Goal: Information Seeking & Learning: Learn about a topic

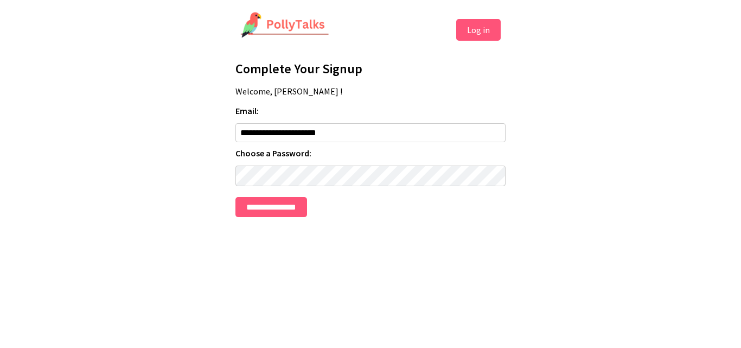
click at [276, 164] on form "**********" at bounding box center [370, 161] width 270 height 112
click at [274, 208] on input "**********" at bounding box center [271, 207] width 72 height 20
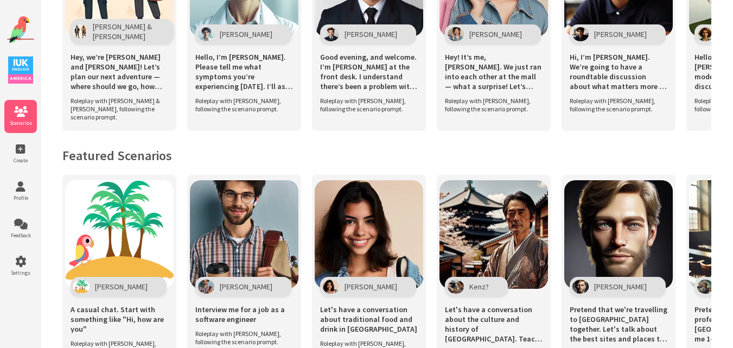
scroll to position [644, 0]
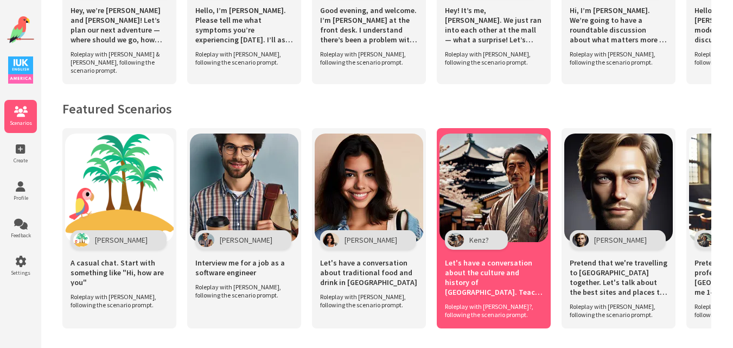
click at [490, 202] on img at bounding box center [493, 187] width 108 height 108
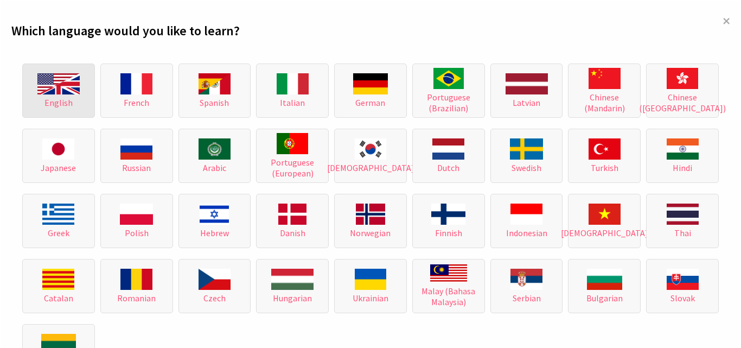
click at [92, 81] on button "English" at bounding box center [58, 90] width 73 height 54
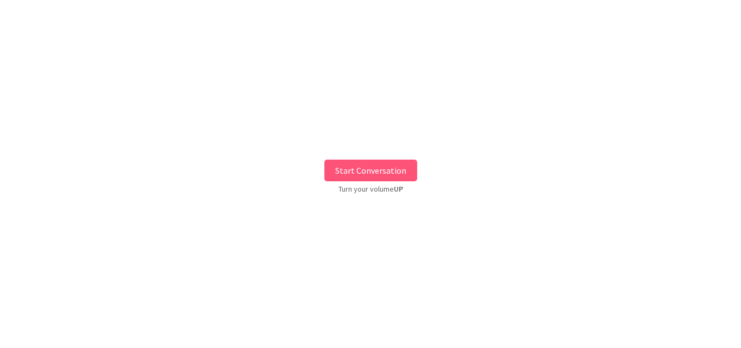
click at [331, 165] on button "Start Conversation" at bounding box center [370, 170] width 93 height 22
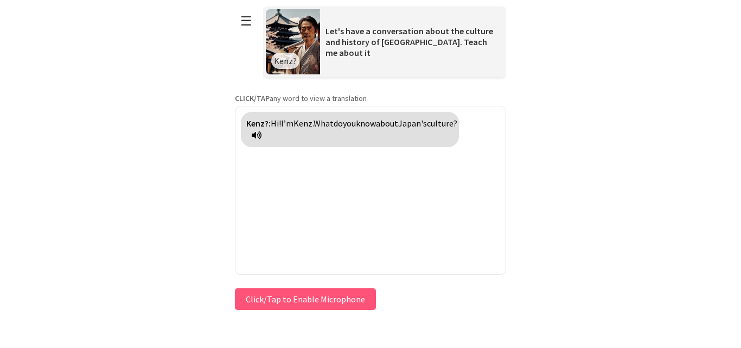
click at [200, 198] on html "**********" at bounding box center [370, 174] width 741 height 348
click at [287, 206] on div "Kenz?: Hi! I’m Kenz. What do you know about Japan's culture?" at bounding box center [370, 190] width 271 height 169
click at [265, 300] on button "Click/Tap to Enable Microphone" at bounding box center [305, 299] width 141 height 22
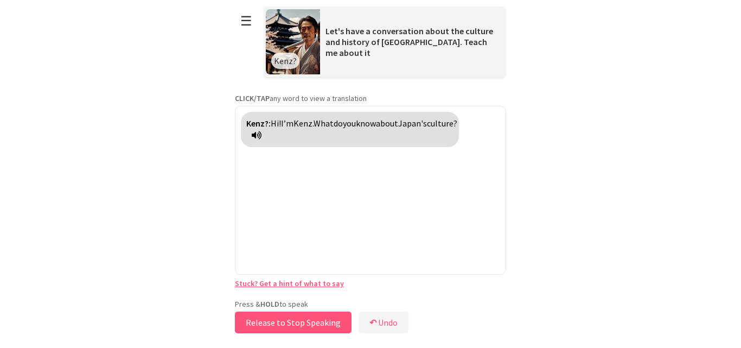
click at [294, 323] on button "Release to Stop Speaking" at bounding box center [293, 322] width 117 height 22
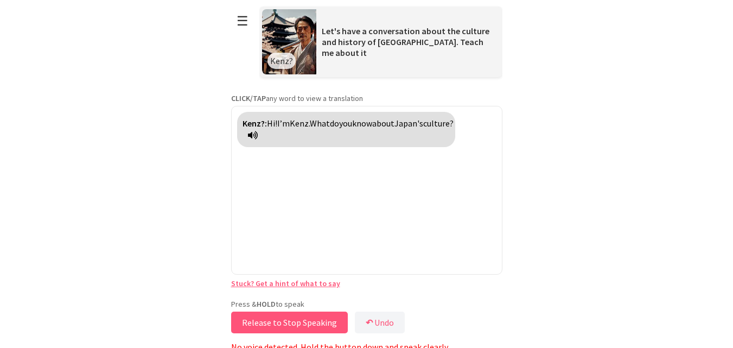
click at [294, 323] on button "Release to Stop Speaking" at bounding box center [289, 322] width 117 height 22
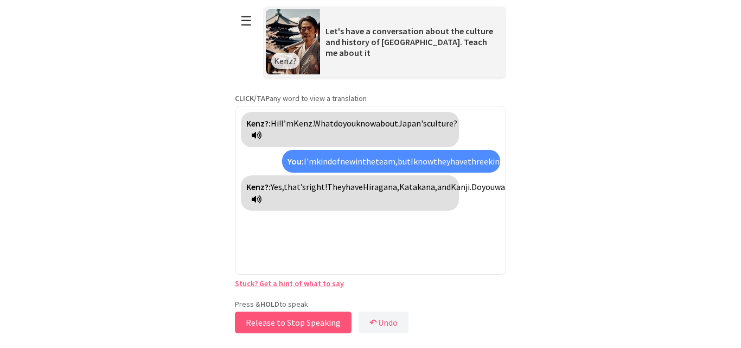
click at [294, 323] on button "Release to Stop Speaking" at bounding box center [293, 322] width 117 height 22
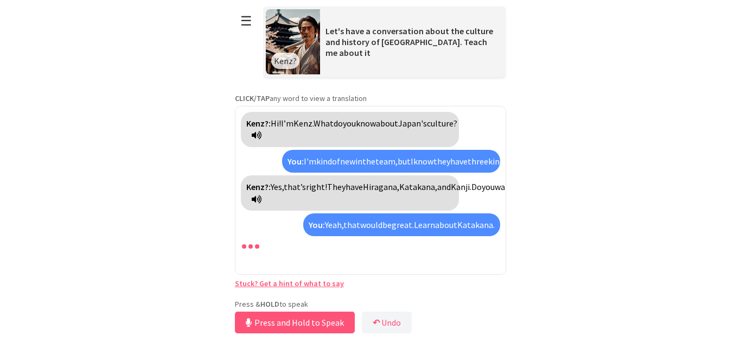
scroll to position [39, 0]
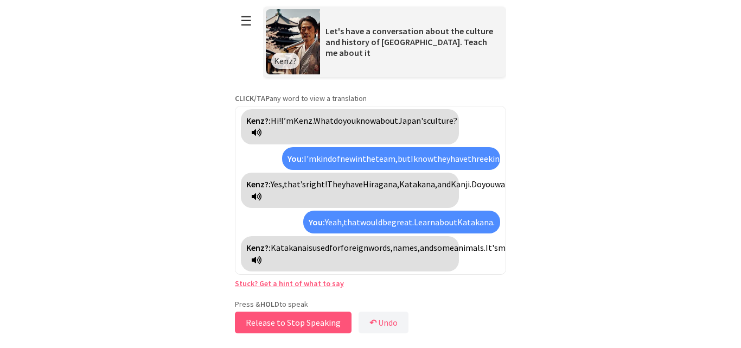
click at [294, 323] on button "Release to Stop Speaking" at bounding box center [293, 322] width 117 height 22
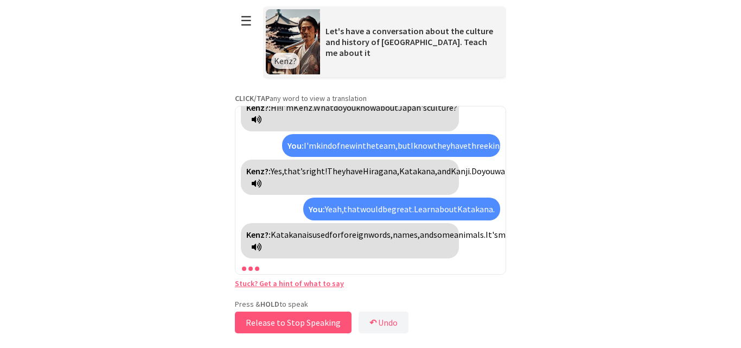
click at [294, 323] on button "Release to Stop Speaking" at bounding box center [293, 322] width 117 height 22
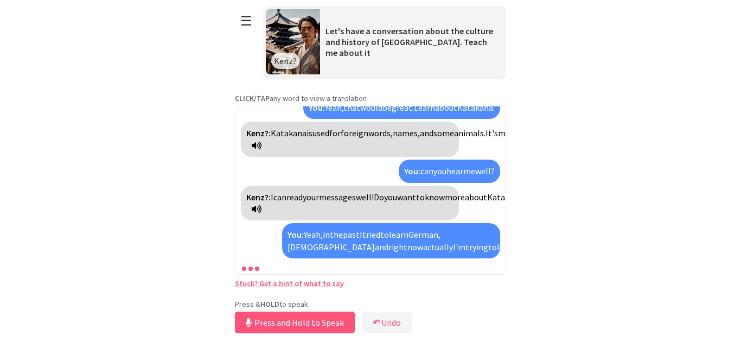
scroll to position [190, 0]
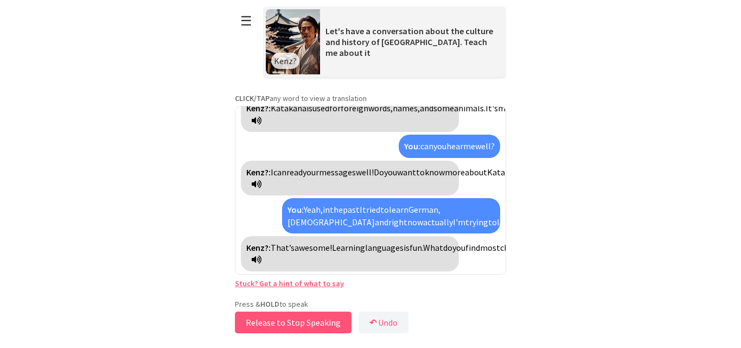
click at [294, 323] on button "Release to Stop Speaking" at bounding box center [293, 322] width 117 height 22
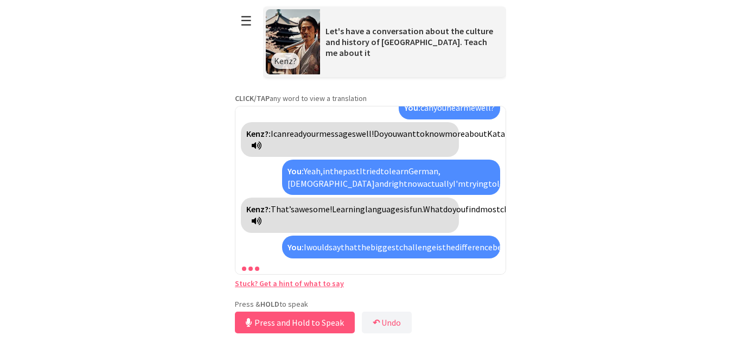
scroll to position [266, 0]
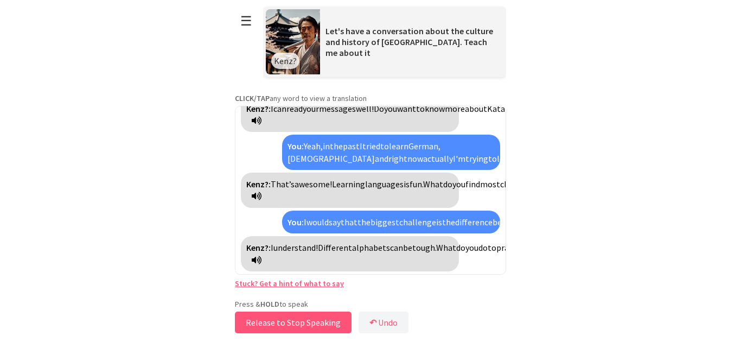
click at [294, 323] on button "Release to Stop Speaking" at bounding box center [293, 322] width 117 height 22
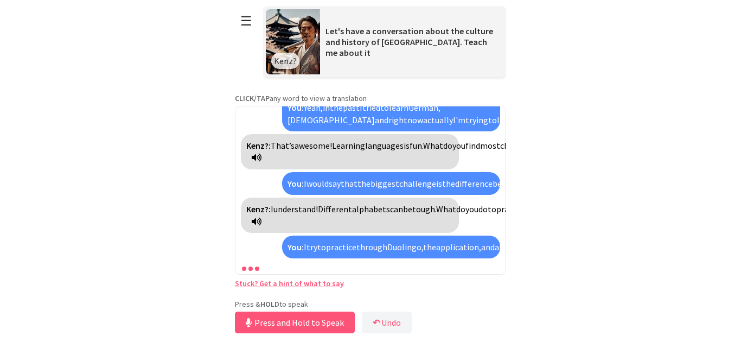
scroll to position [378, 0]
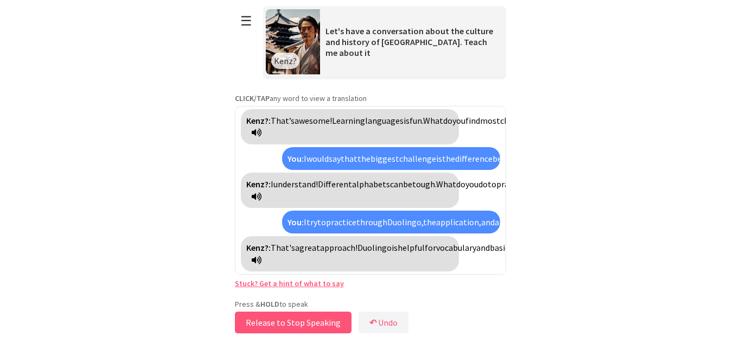
click at [294, 323] on button "Release to Stop Speaking" at bounding box center [293, 322] width 117 height 22
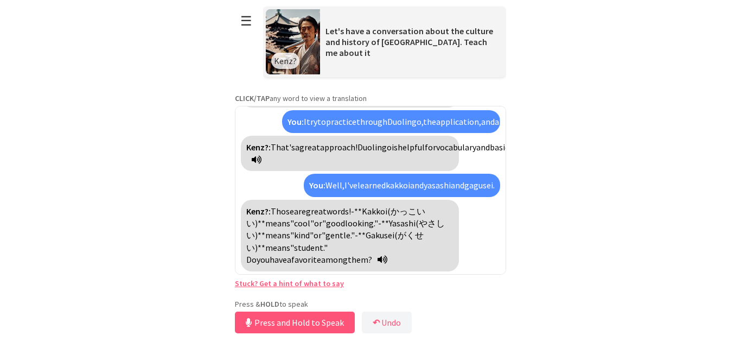
scroll to position [478, 0]
click at [227, 252] on html "**********" at bounding box center [370, 174] width 741 height 348
click at [275, 263] on div "Kenz?: Those are great words! - **Kakkoi (かっこいい)** means "cool" or "good lookin…" at bounding box center [350, 236] width 218 height 72
click at [289, 319] on button "Release to Stop Speaking" at bounding box center [293, 322] width 117 height 22
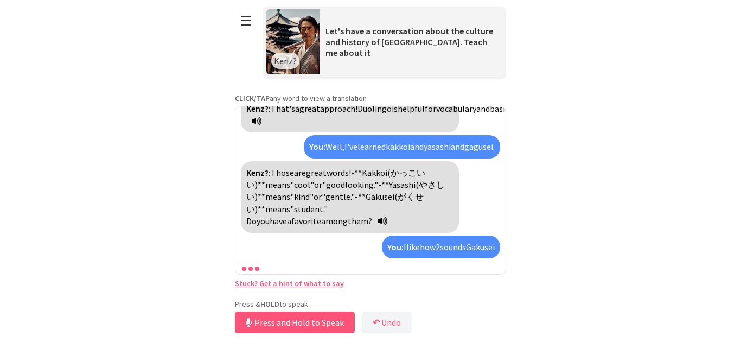
scroll to position [566, 0]
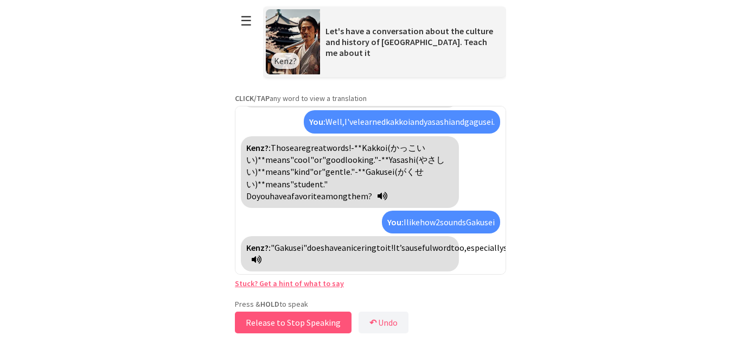
click at [243, 315] on button "Release to Stop Speaking" at bounding box center [293, 322] width 117 height 22
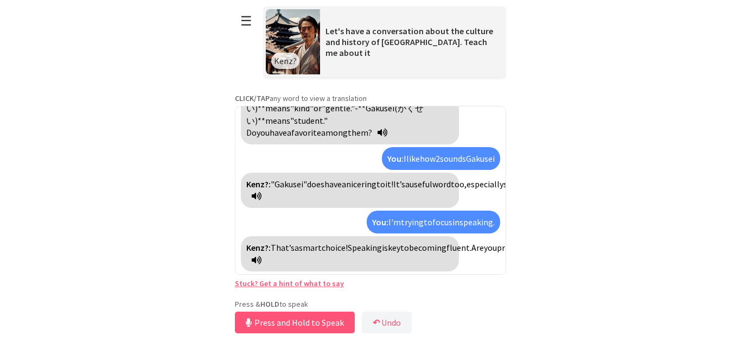
scroll to position [654, 0]
click at [247, 316] on button "Release to Stop Speaking" at bounding box center [293, 322] width 117 height 22
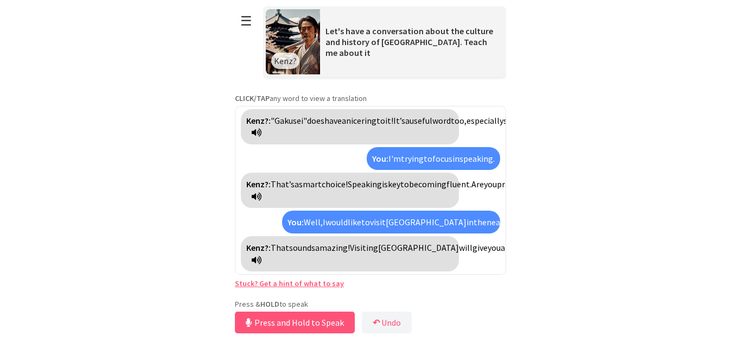
scroll to position [766, 0]
click at [247, 316] on button "Release to Stop Speaking" at bounding box center [293, 322] width 117 height 22
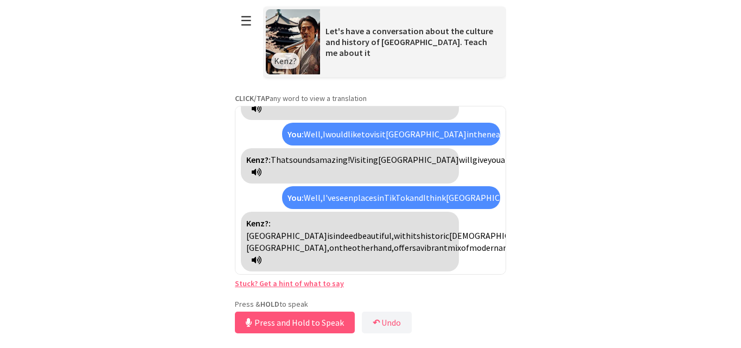
scroll to position [927, 0]
click at [247, 316] on button "Release to Stop Speaking" at bounding box center [293, 322] width 117 height 22
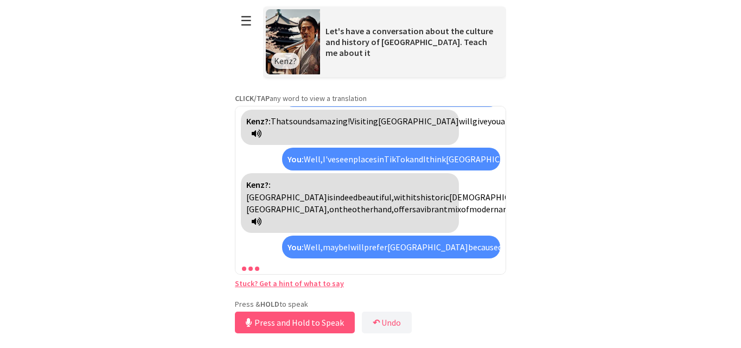
scroll to position [1075, 0]
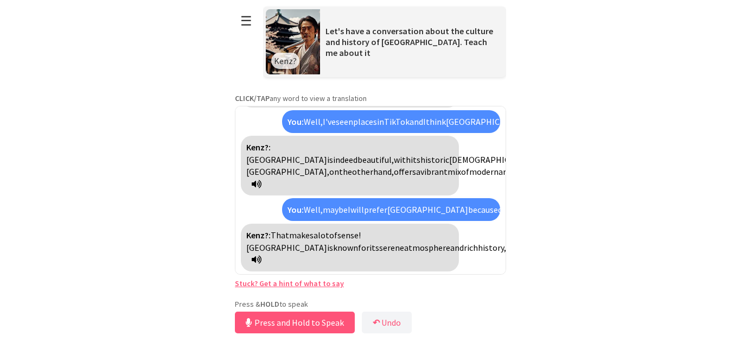
click at [169, 229] on html "**********" at bounding box center [370, 174] width 741 height 348
click at [273, 314] on button "Release to Stop Speaking" at bounding box center [293, 322] width 117 height 22
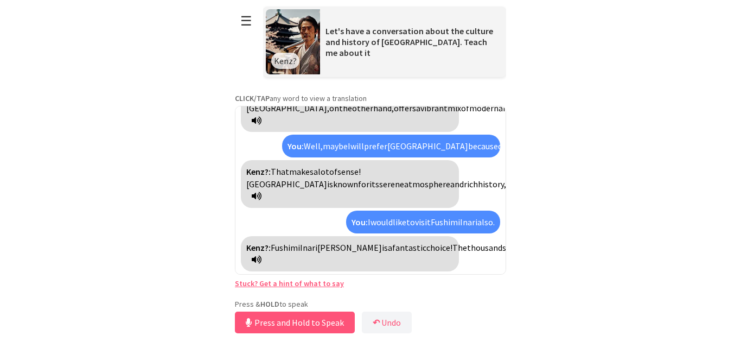
scroll to position [1211, 0]
click at [274, 318] on button "Release to Stop Speaking" at bounding box center [293, 322] width 117 height 22
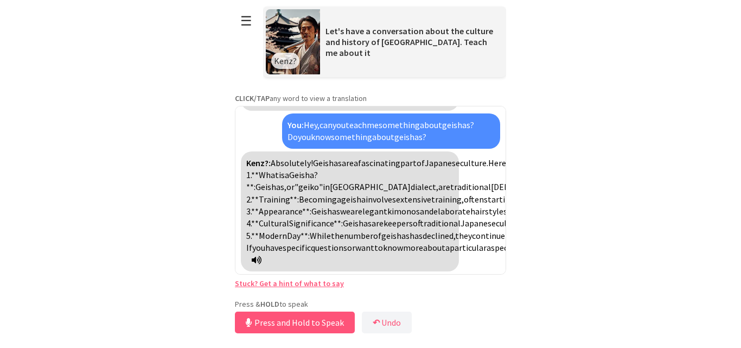
scroll to position [1578, 0]
click at [352, 315] on div "Press & HOLD to speak Release to Stop Speaking ↶ Undo Save No voice detected. H…" at bounding box center [370, 317] width 271 height 37
click at [305, 320] on button "Release to Stop Speaking" at bounding box center [293, 322] width 117 height 22
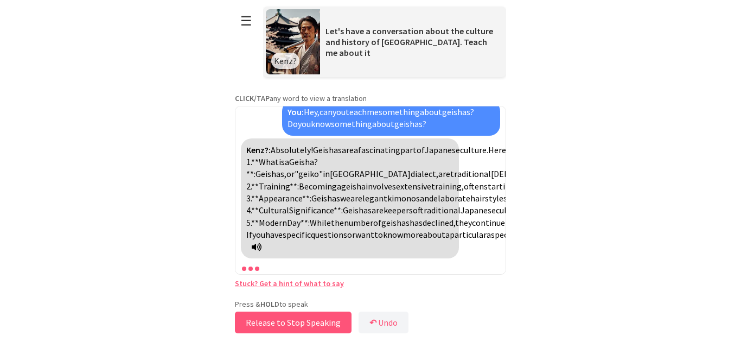
click at [305, 320] on button "Release to Stop Speaking" at bounding box center [293, 322] width 117 height 22
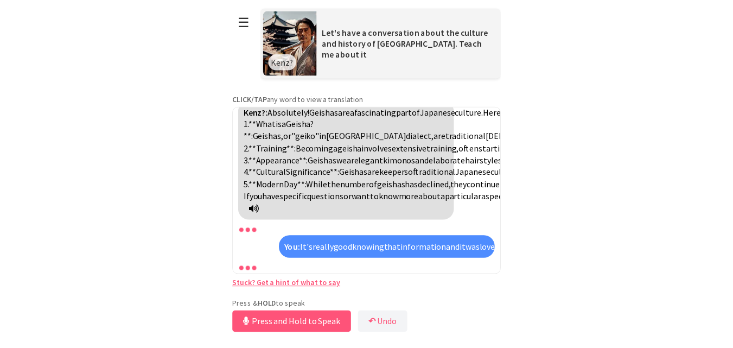
scroll to position [1692, 0]
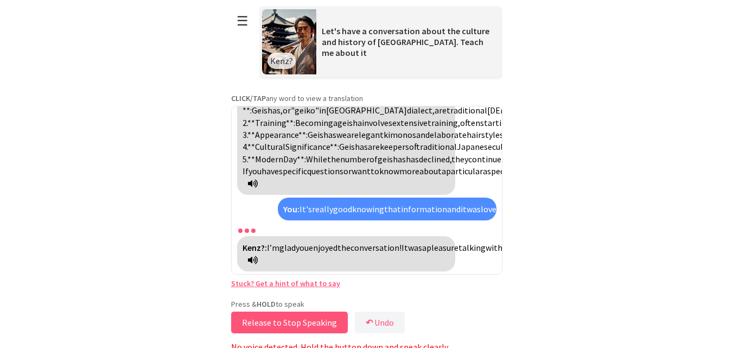
click at [265, 319] on button "Release to Stop Speaking" at bounding box center [289, 322] width 117 height 22
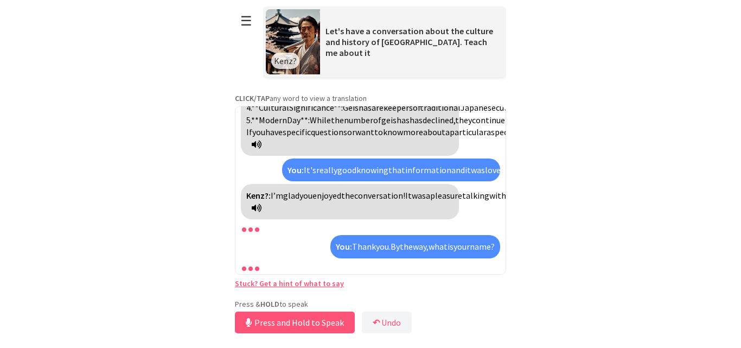
scroll to position [1767, 0]
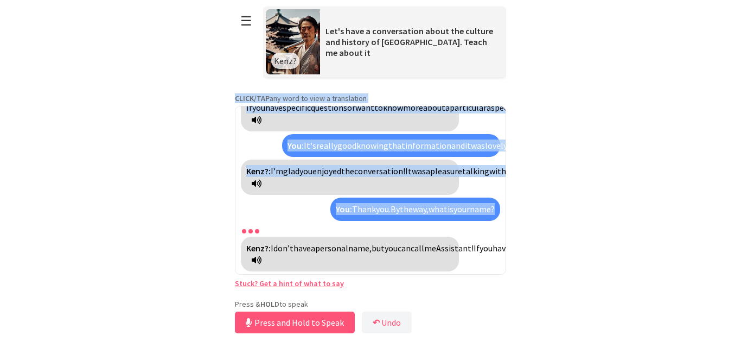
drag, startPoint x: 740, startPoint y: 247, endPoint x: 729, endPoint y: 59, distance: 189.0
click at [729, 59] on html "**********" at bounding box center [370, 174] width 741 height 348
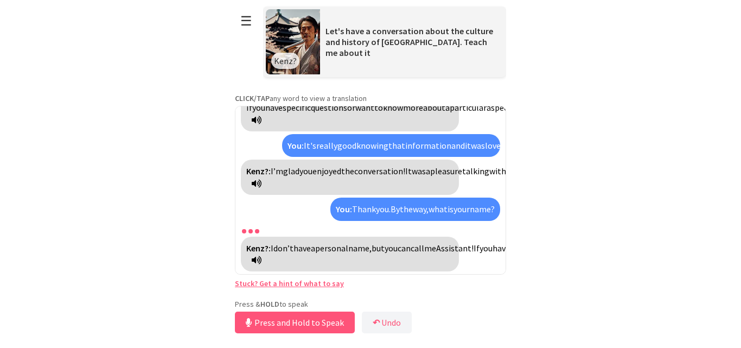
click at [147, 290] on html "**********" at bounding box center [370, 174] width 741 height 348
click at [239, 28] on button "☰" at bounding box center [246, 21] width 23 height 28
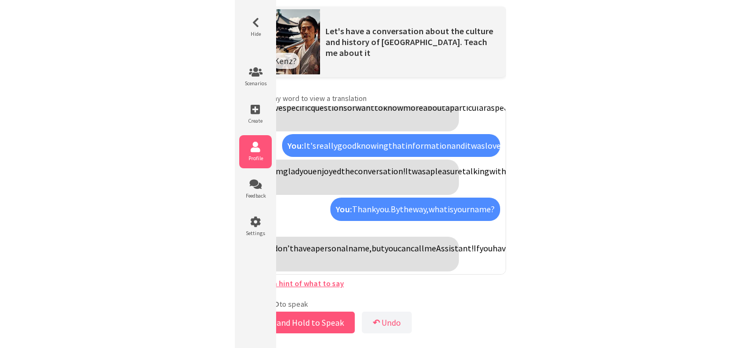
click at [249, 139] on li "Profile" at bounding box center [255, 151] width 33 height 33
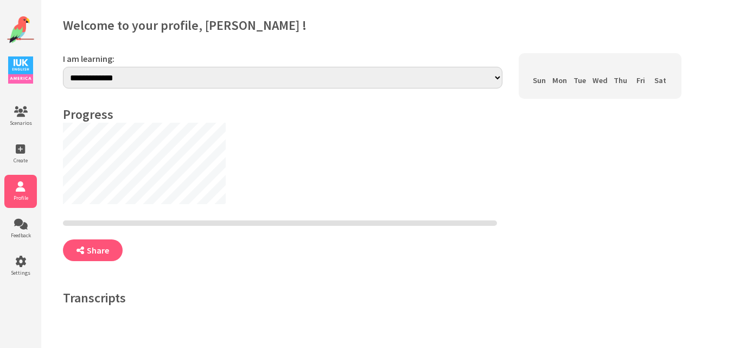
select select "**"
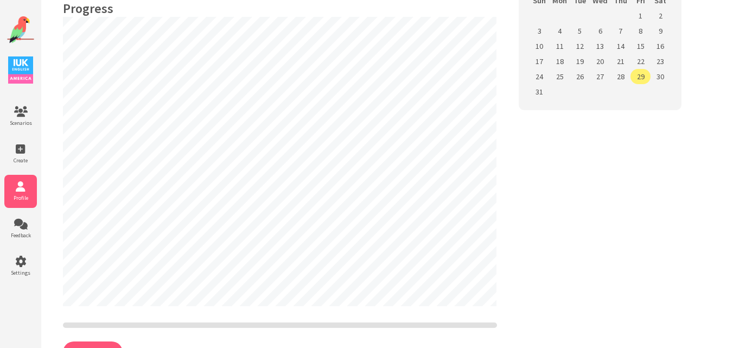
scroll to position [73, 0]
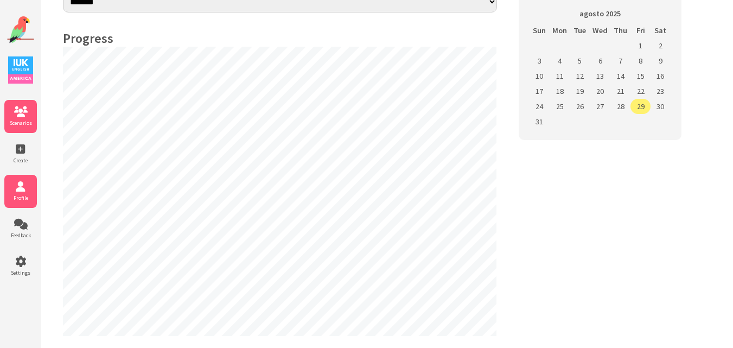
click at [16, 120] on span "Scenarios" at bounding box center [20, 122] width 33 height 7
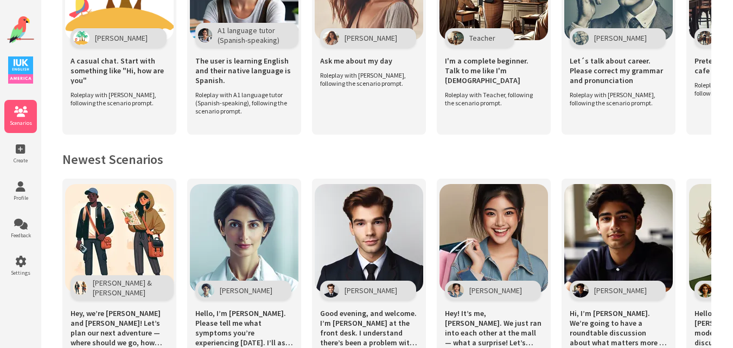
scroll to position [373, 0]
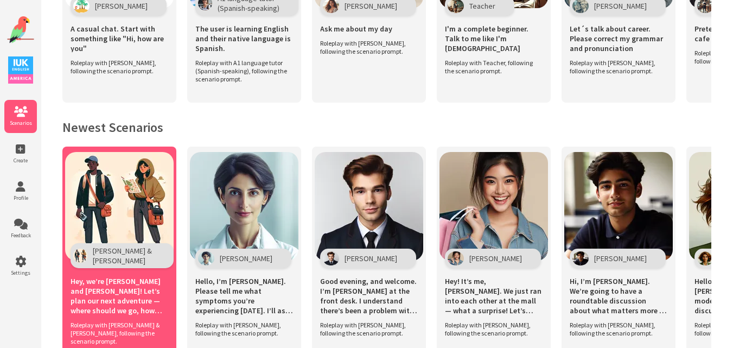
click at [113, 191] on img at bounding box center [119, 206] width 108 height 108
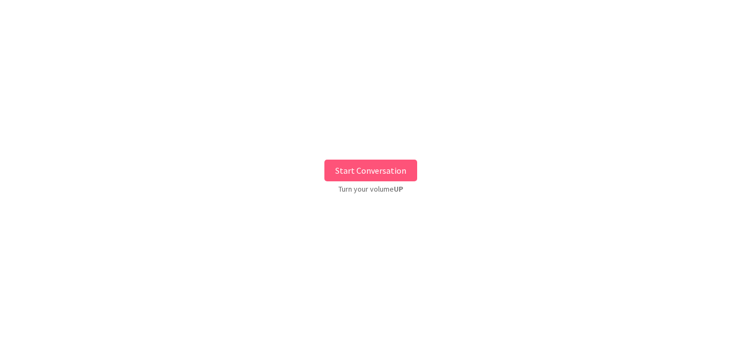
click at [383, 174] on button "Start Conversation" at bounding box center [370, 170] width 93 height 22
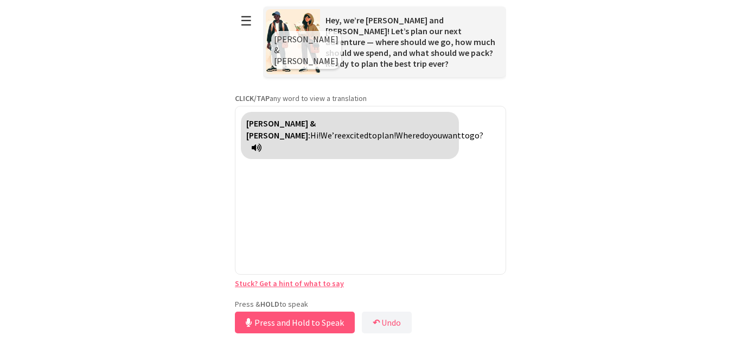
click at [280, 295] on div "**********" at bounding box center [370, 168] width 271 height 336
click at [282, 319] on button "Release to Stop Speaking" at bounding box center [293, 322] width 117 height 22
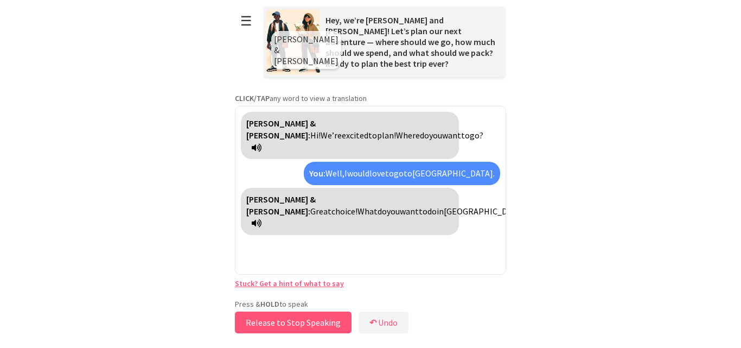
click at [282, 319] on button "Release to Stop Speaking" at bounding box center [293, 322] width 117 height 22
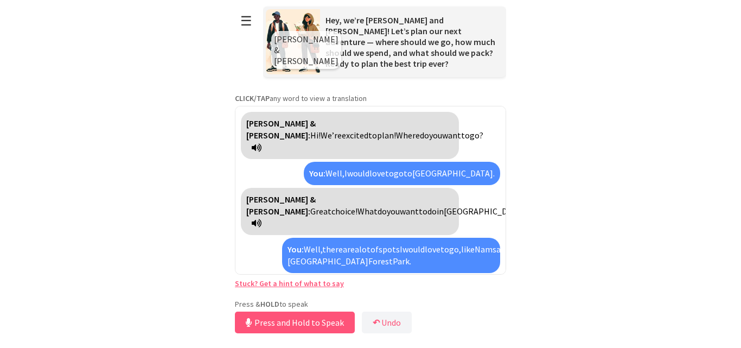
scroll to position [15, 0]
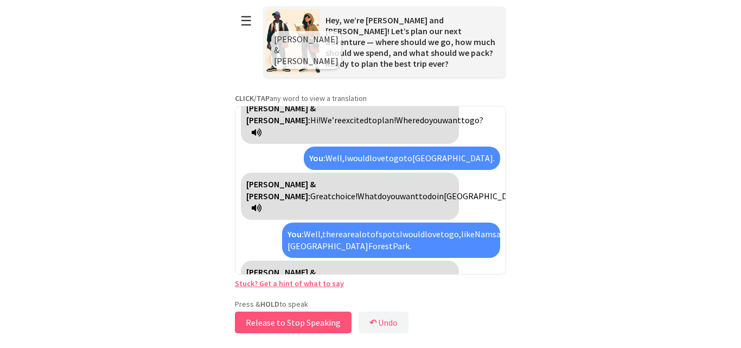
click at [282, 319] on button "Release to Stop Speaking" at bounding box center [293, 322] width 117 height 22
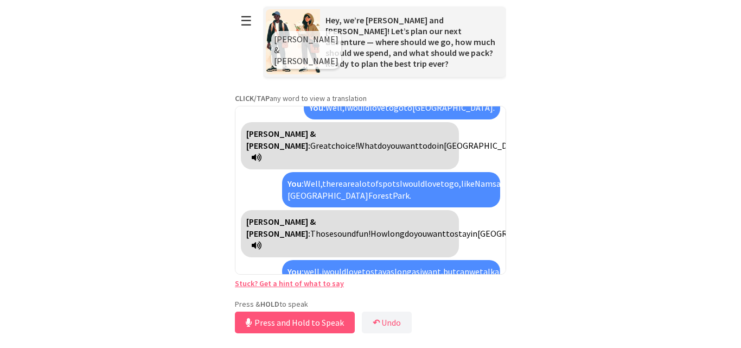
scroll to position [91, 0]
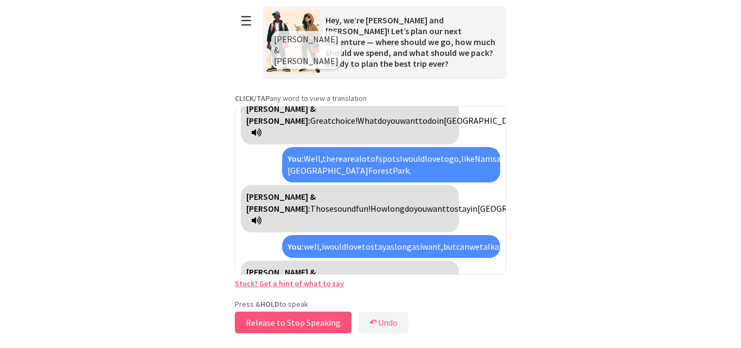
click at [287, 323] on button "Release to Stop Speaking" at bounding box center [293, 322] width 117 height 22
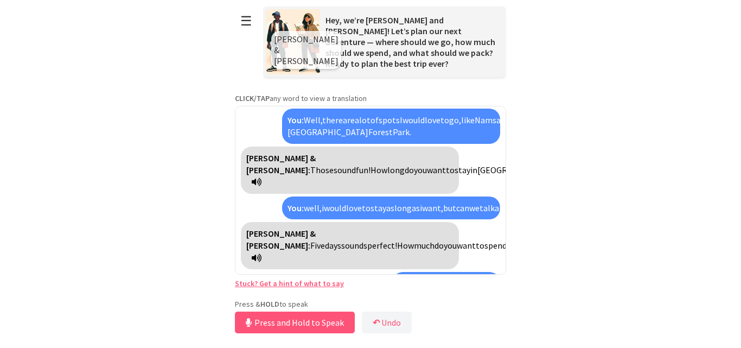
scroll to position [154, 0]
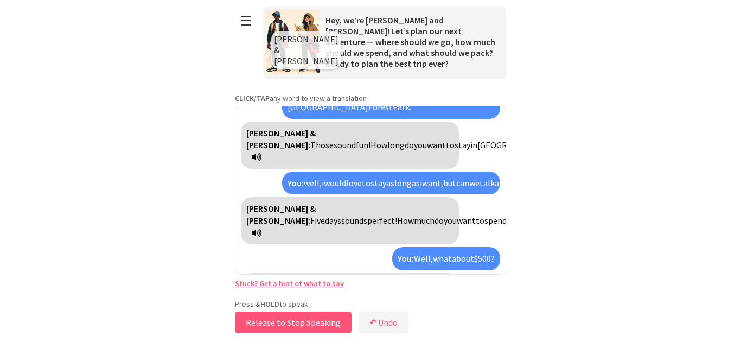
click at [287, 323] on button "Release to Stop Speaking" at bounding box center [293, 322] width 117 height 22
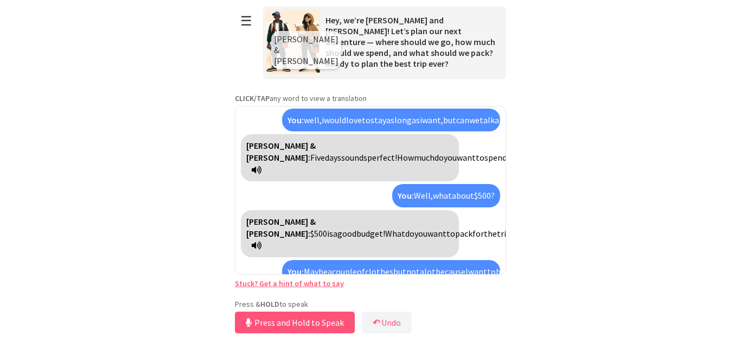
scroll to position [242, 0]
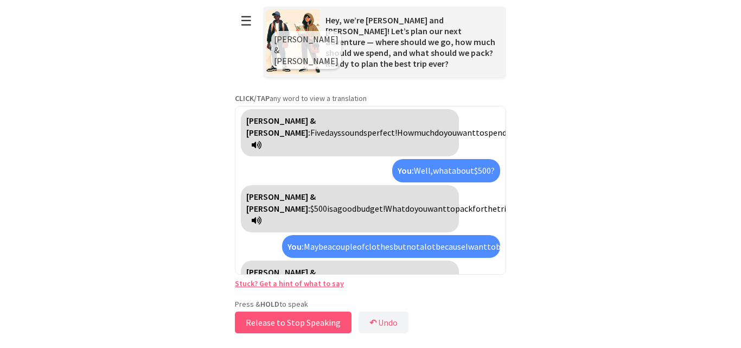
click at [287, 323] on button "Release to Stop Speaking" at bounding box center [293, 322] width 117 height 22
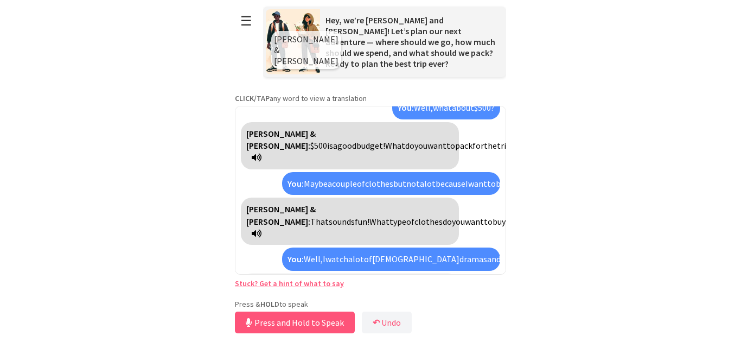
scroll to position [378, 0]
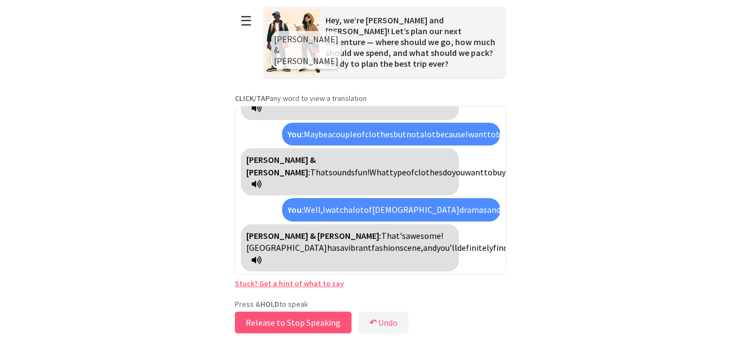
click at [287, 323] on button "Release to Stop Speaking" at bounding box center [293, 322] width 117 height 22
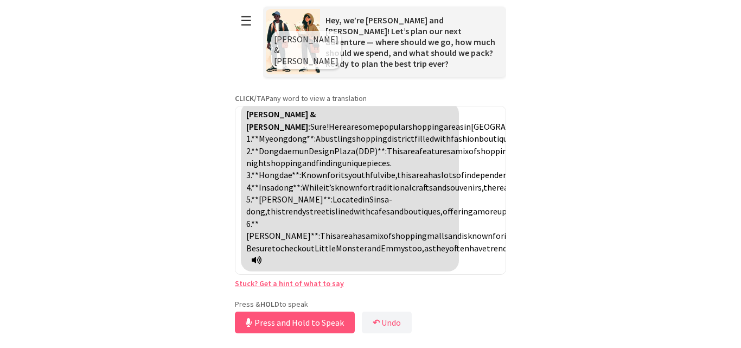
scroll to position [721, 0]
click at [310, 329] on button "Release to Stop Speaking" at bounding box center [293, 322] width 117 height 22
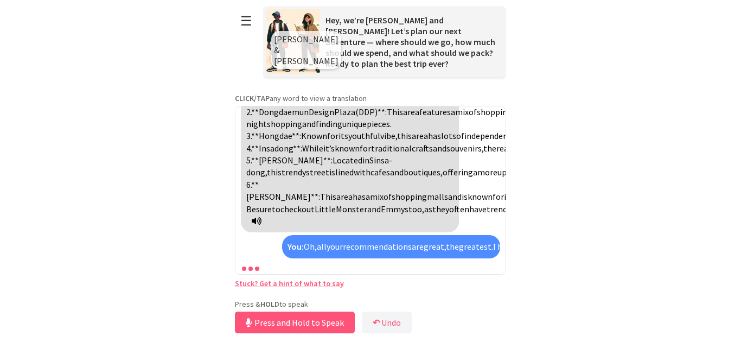
scroll to position [833, 0]
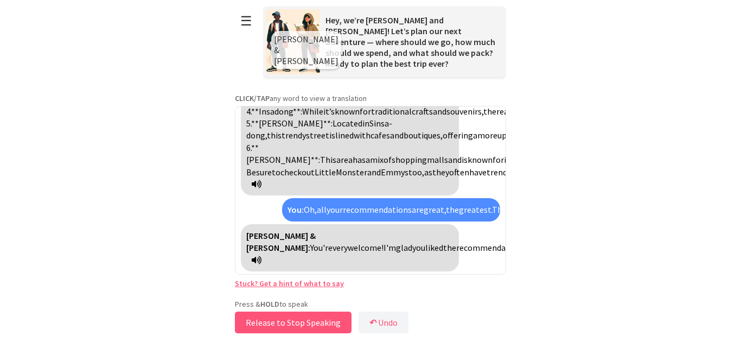
click at [310, 329] on button "Release to Stop Speaking" at bounding box center [293, 322] width 117 height 22
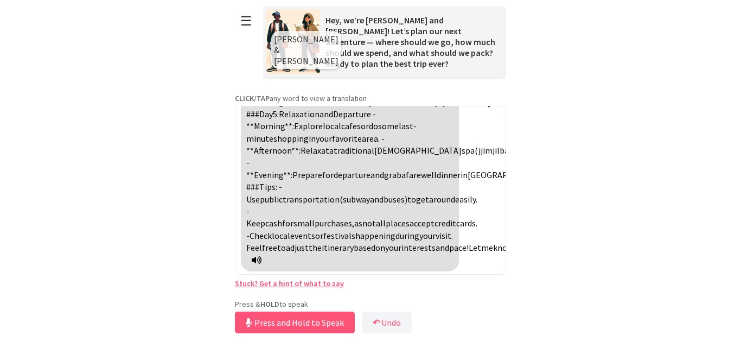
scroll to position [1395, 0]
click at [304, 320] on button "Release to Stop Speaking" at bounding box center [293, 322] width 117 height 22
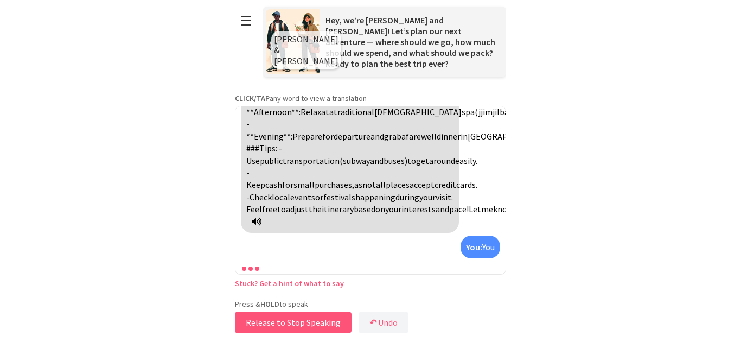
scroll to position [1433, 0]
click at [304, 320] on button "Release to Stop Speaking" at bounding box center [293, 322] width 117 height 22
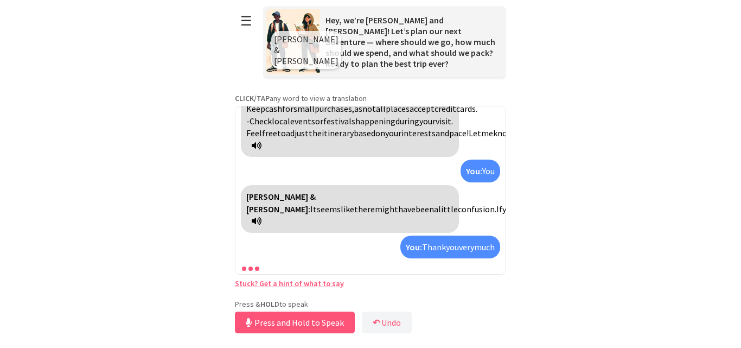
scroll to position [1558, 0]
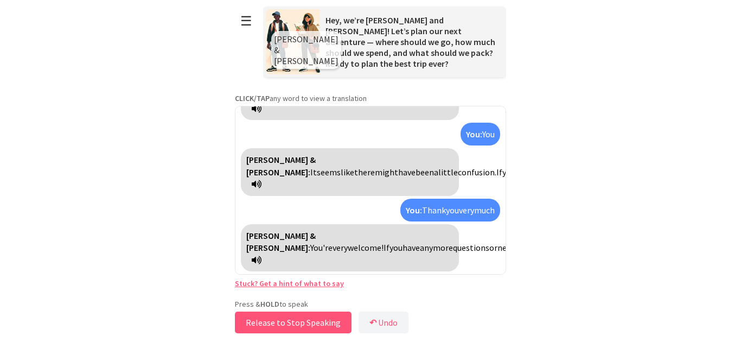
click at [296, 317] on button "Release to Stop Speaking" at bounding box center [293, 322] width 117 height 22
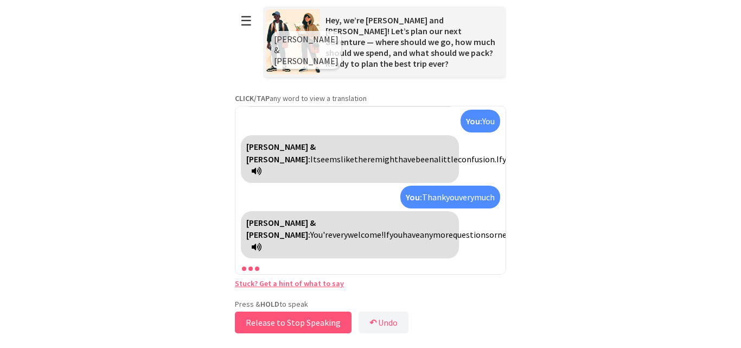
click at [296, 317] on button "Release to Stop Speaking" at bounding box center [293, 322] width 117 height 22
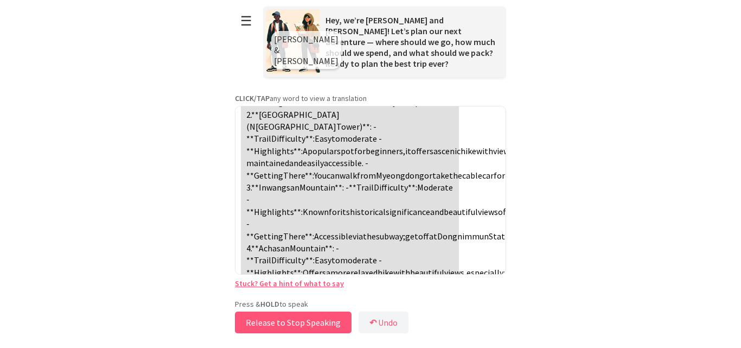
scroll to position [2107, 0]
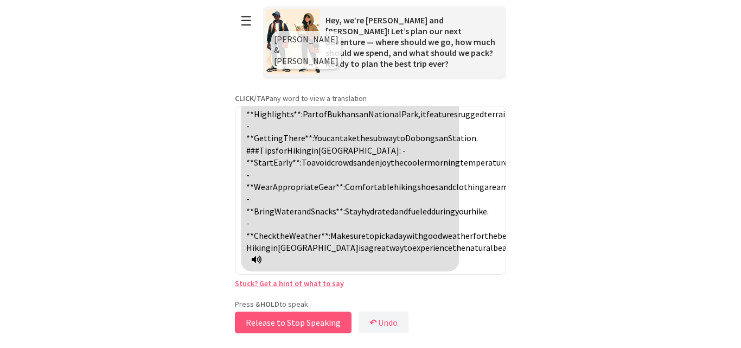
click at [303, 320] on button "Release to Stop Speaking" at bounding box center [293, 322] width 117 height 22
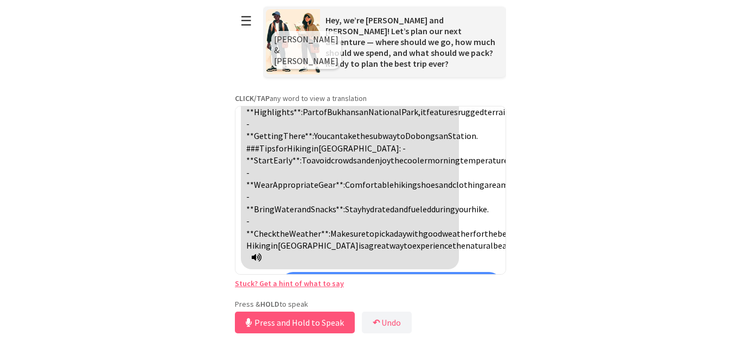
scroll to position [1801, 0]
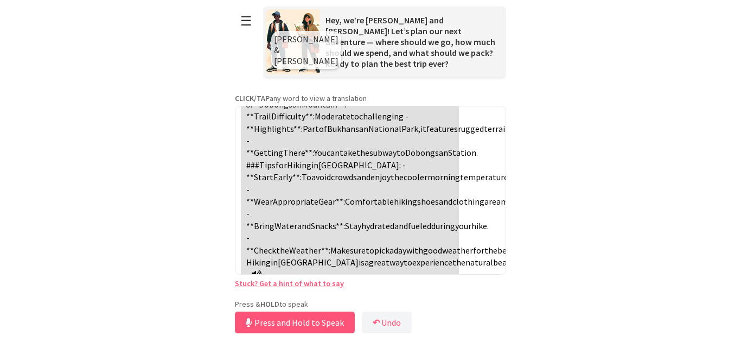
drag, startPoint x: 506, startPoint y: 230, endPoint x: 508, endPoint y: 224, distance: 6.6
click at [508, 224] on html "**********" at bounding box center [370, 174] width 741 height 348
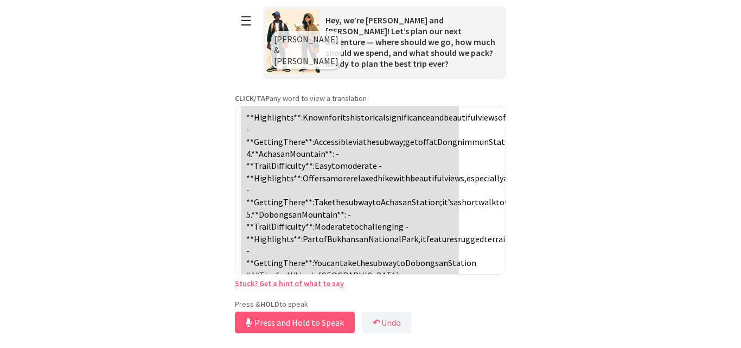
scroll to position [1706, 0]
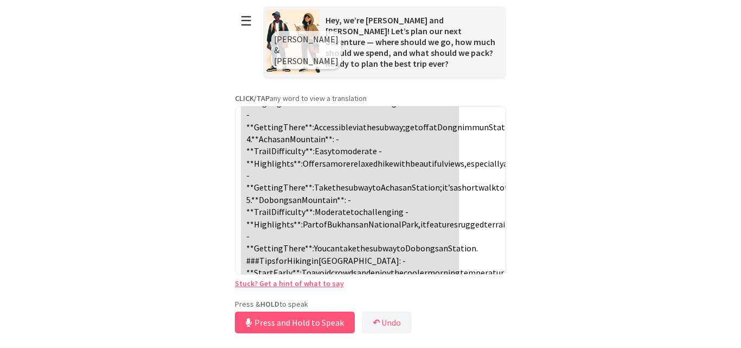
click at [476, 256] on div "Leo & Mia: Hi! We’re excited to plan! Where do you want to go? You: Well, I wou…" at bounding box center [370, 190] width 271 height 169
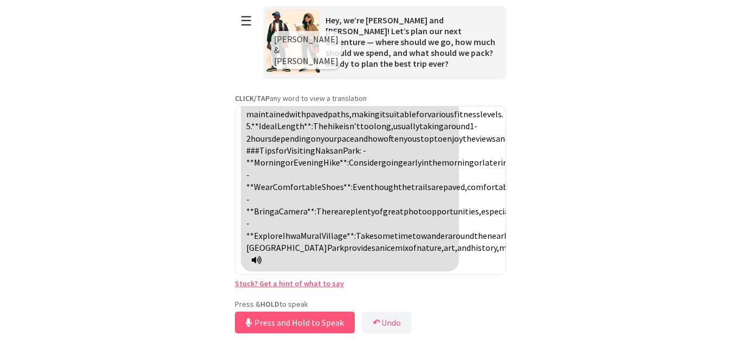
scroll to position [2270, 0]
click at [410, 95] on span "installations" at bounding box center [395, 89] width 48 height 11
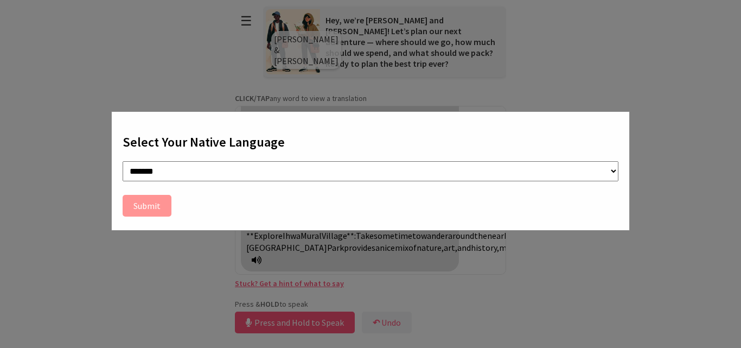
click at [646, 162] on div "**********" at bounding box center [370, 174] width 741 height 348
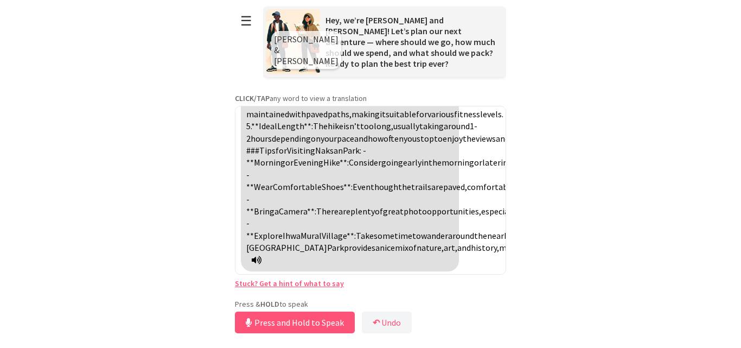
scroll to position [2571, 0]
drag, startPoint x: 572, startPoint y: 230, endPoint x: 587, endPoint y: 265, distance: 37.7
click at [587, 265] on html "**********" at bounding box center [370, 174] width 741 height 348
click at [297, 326] on button "Release to Stop Speaking" at bounding box center [293, 322] width 117 height 22
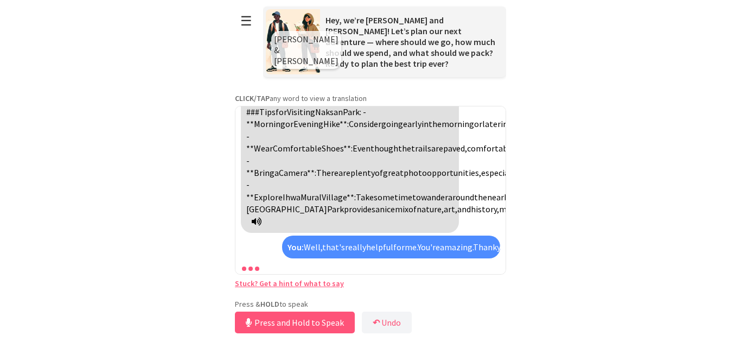
scroll to position [2684, 0]
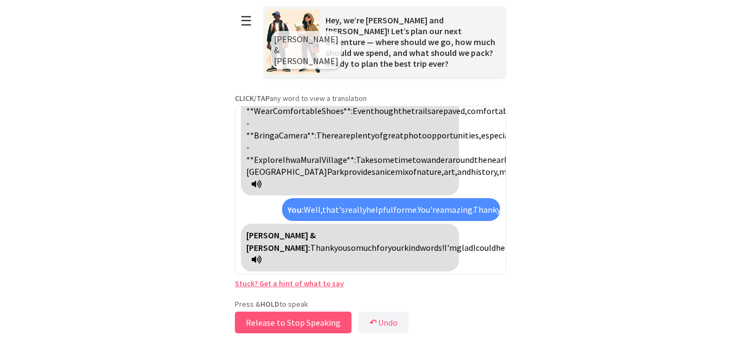
click at [297, 326] on button "Release to Stop Speaking" at bounding box center [293, 322] width 117 height 22
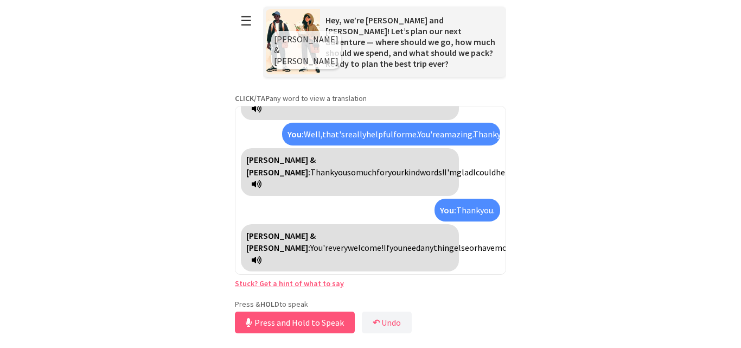
scroll to position [2759, 0]
click at [558, 251] on span "the" at bounding box center [564, 247] width 13 height 11
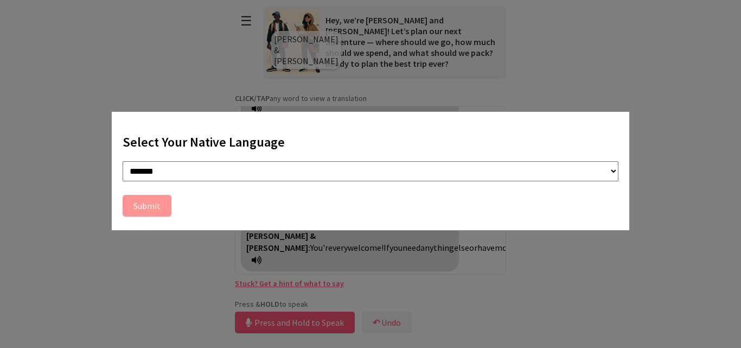
click at [674, 126] on div "**********" at bounding box center [370, 174] width 741 height 348
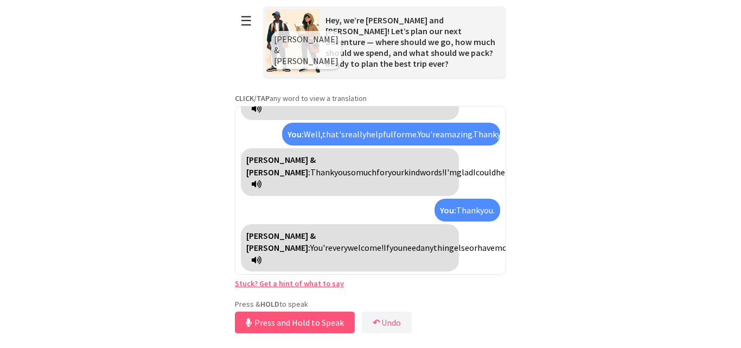
click at [307, 27] on img at bounding box center [293, 41] width 54 height 65
click at [253, 15] on button "☰" at bounding box center [246, 21] width 23 height 28
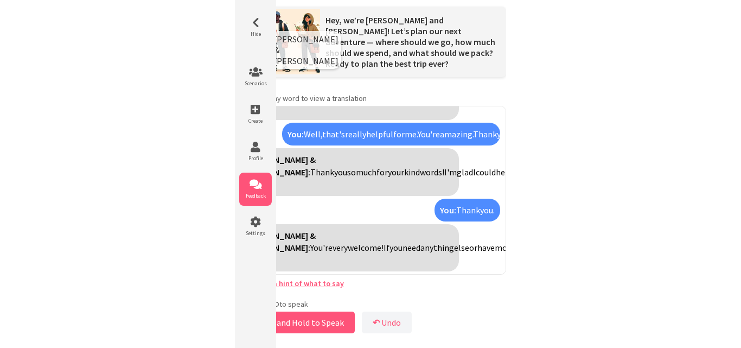
click at [252, 178] on li "Feedback" at bounding box center [255, 188] width 33 height 33
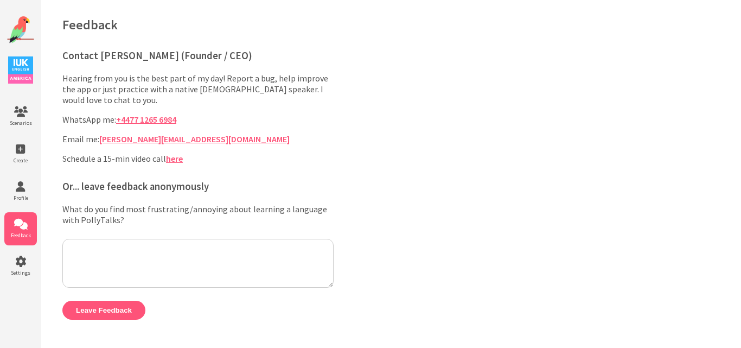
click at [20, 66] on img at bounding box center [20, 69] width 25 height 27
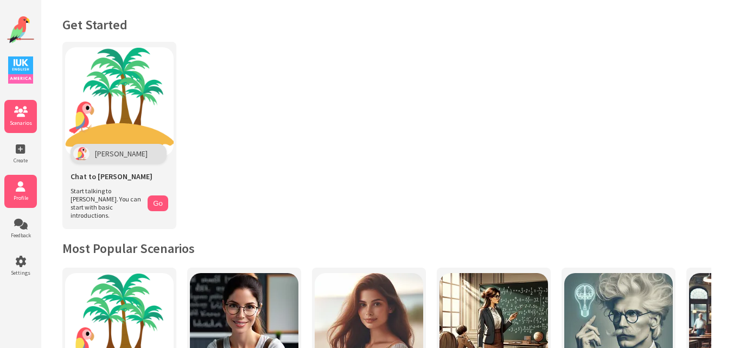
click at [32, 178] on li "Profile" at bounding box center [20, 191] width 33 height 33
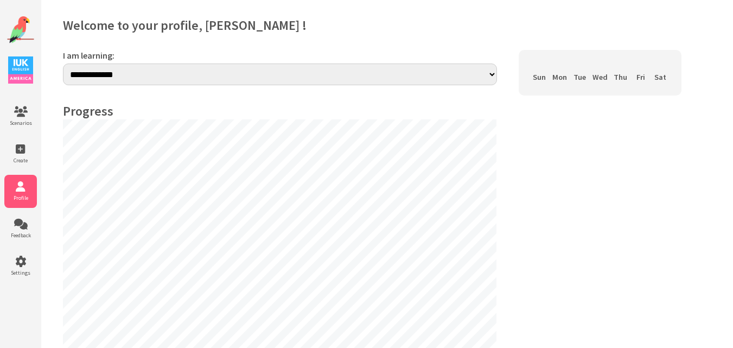
select select "**"
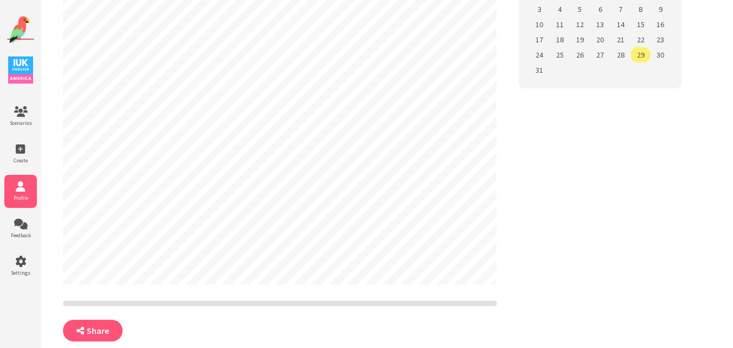
scroll to position [3, 0]
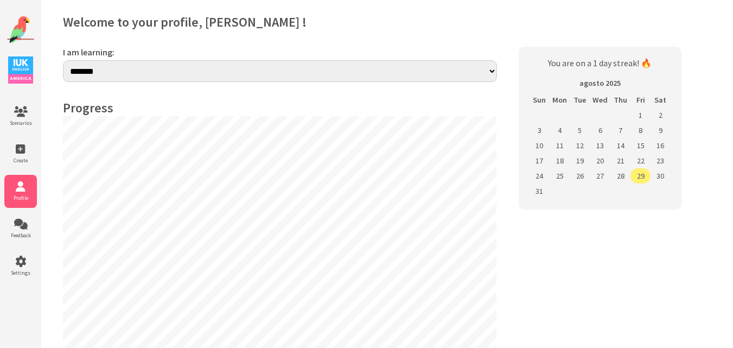
click at [531, 15] on h2 "Welcome to your profile, Jimena Reyes Cruz !" at bounding box center [386, 22] width 647 height 17
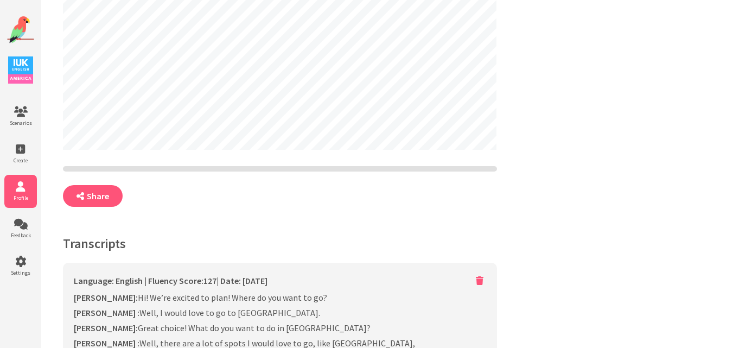
scroll to position [0, 0]
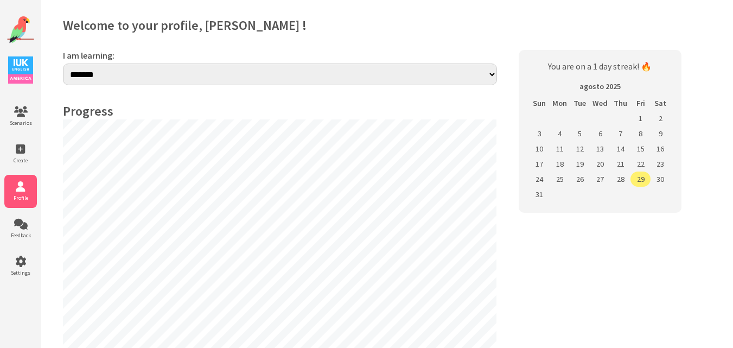
click at [619, 179] on td "28" at bounding box center [620, 178] width 20 height 15
click at [593, 178] on td "27" at bounding box center [599, 178] width 21 height 15
click at [653, 175] on td "30" at bounding box center [660, 178] width 20 height 15
click at [24, 124] on span "Scenarios" at bounding box center [20, 122] width 33 height 7
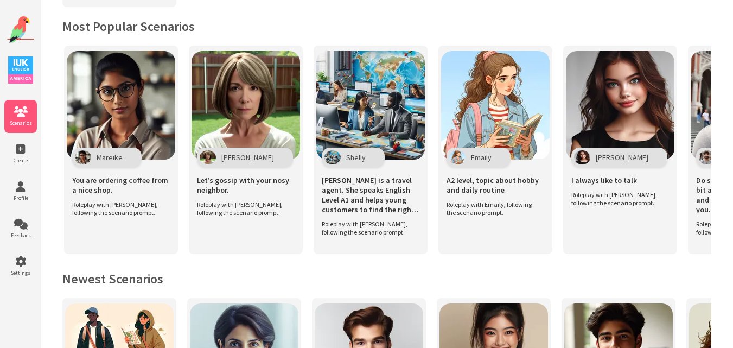
scroll to position [0, 1391]
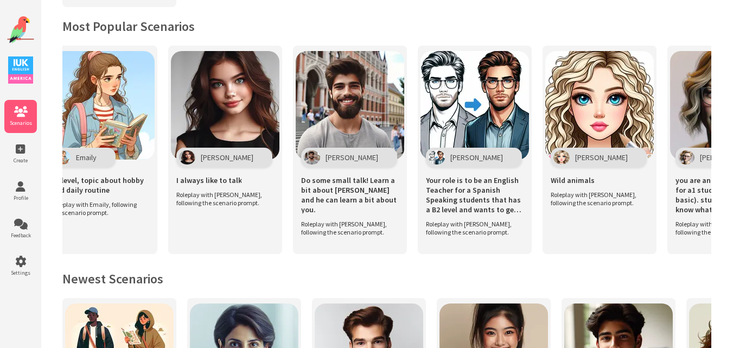
drag, startPoint x: 171, startPoint y: 263, endPoint x: 213, endPoint y: 264, distance: 42.3
click at [213, 264] on div "Get Started Polly Chat to Polly Start talking to Polly. You can start with basi…" at bounding box center [387, 340] width 692 height 1124
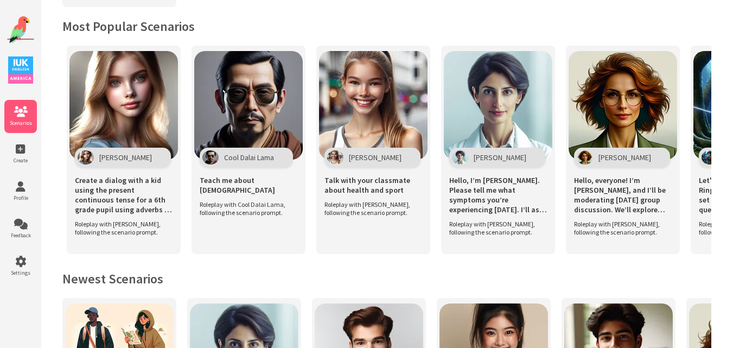
scroll to position [0, 6839]
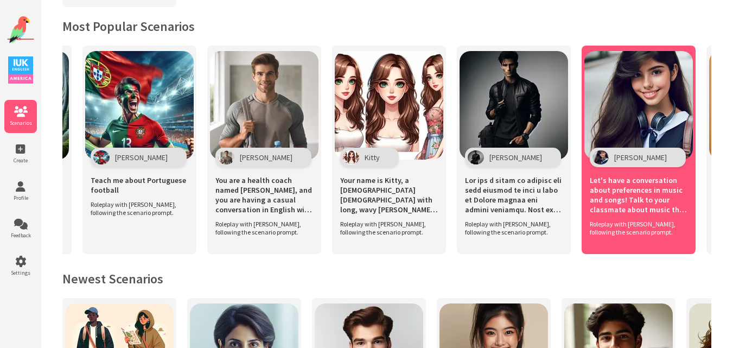
click at [588, 193] on div "Let's have a conversation about preferences in music and songs! Talk to your cl…" at bounding box center [638, 202] width 108 height 81
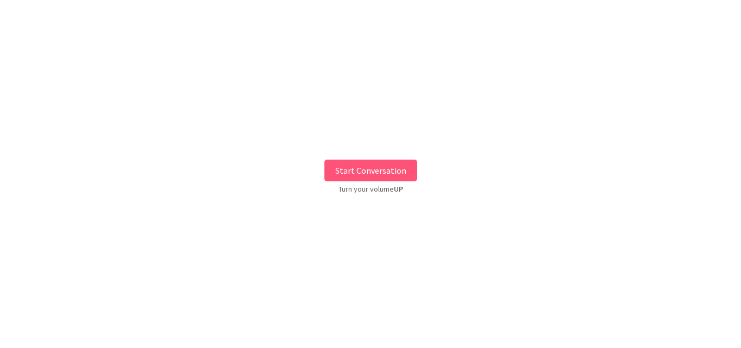
click at [371, 167] on button "Start Conversation" at bounding box center [370, 170] width 93 height 22
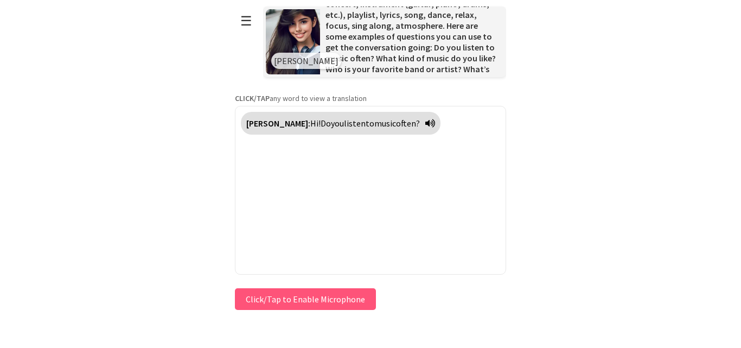
click at [308, 296] on button "Click/Tap to Enable Microphone" at bounding box center [305, 299] width 141 height 22
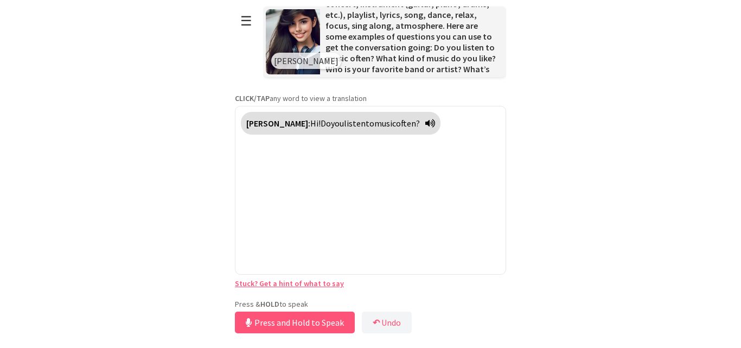
click at [162, 191] on html "**********" at bounding box center [370, 174] width 741 height 348
click at [304, 319] on button "Release to Stop Speaking" at bounding box center [293, 322] width 117 height 22
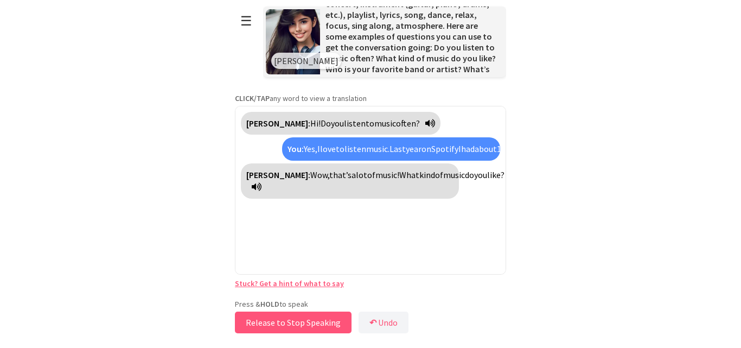
click at [304, 319] on button "Release to Stop Speaking" at bounding box center [293, 322] width 117 height 22
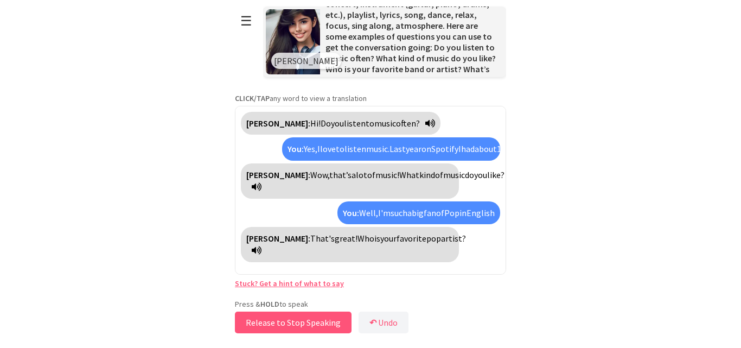
click at [304, 319] on button "Release to Stop Speaking" at bounding box center [293, 322] width 117 height 22
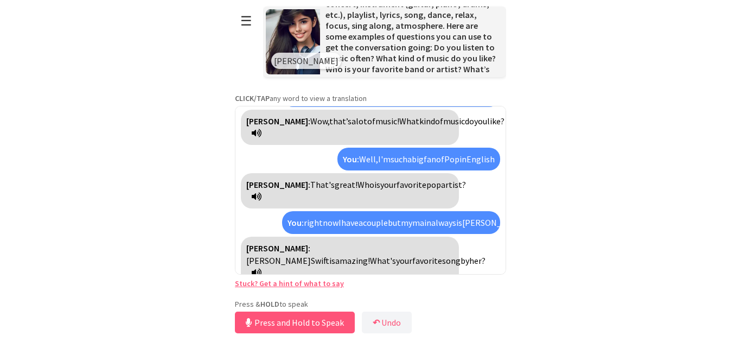
scroll to position [79, 0]
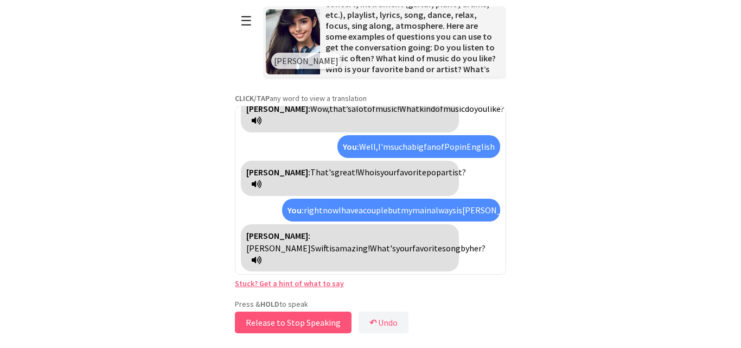
click at [277, 318] on button "Release to Stop Speaking" at bounding box center [293, 322] width 117 height 22
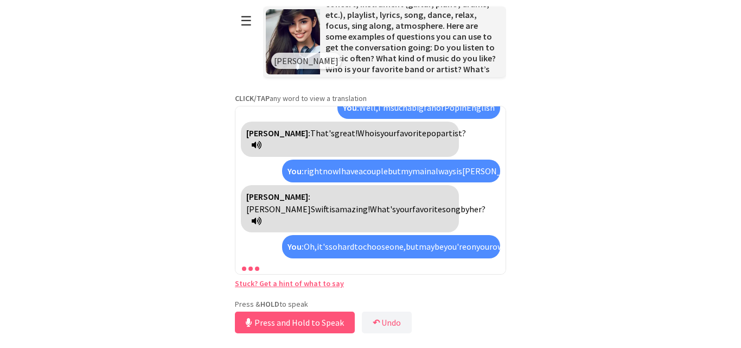
scroll to position [154, 0]
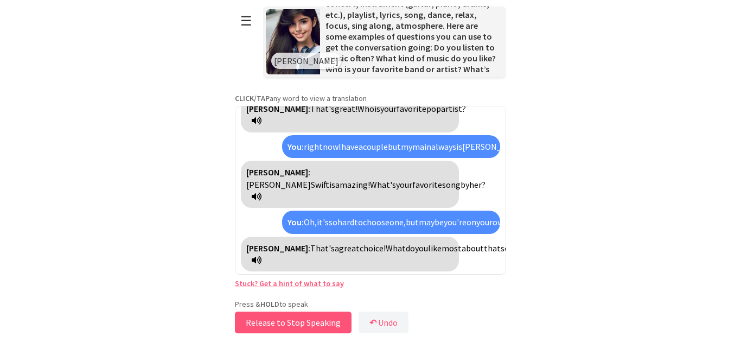
click at [277, 318] on button "Release to Stop Speaking" at bounding box center [293, 322] width 117 height 22
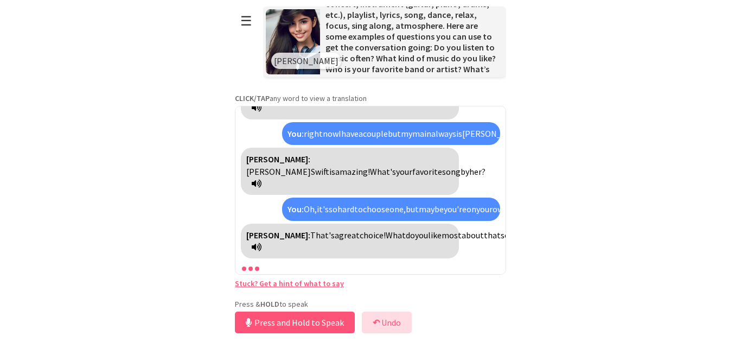
click at [386, 329] on button "↶ Undo" at bounding box center [387, 322] width 50 height 22
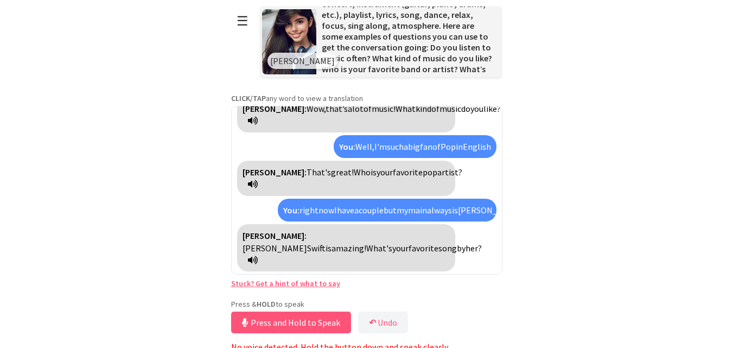
scroll to position [5, 0]
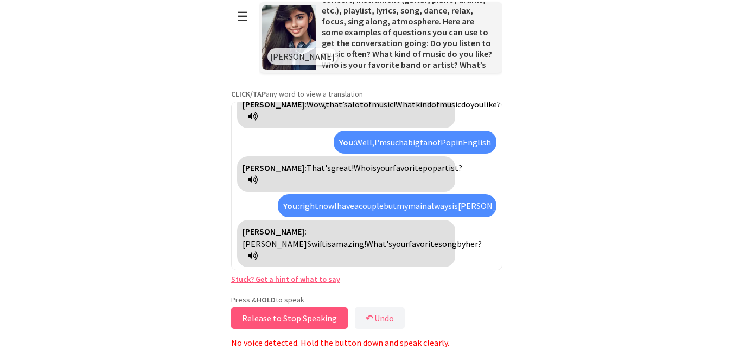
click at [308, 310] on button "Release to Stop Speaking" at bounding box center [289, 318] width 117 height 22
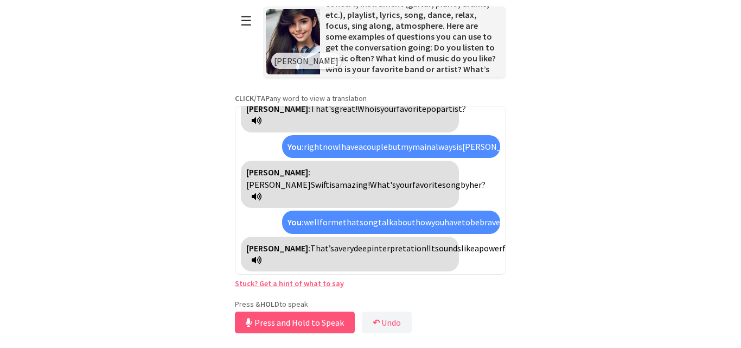
scroll to position [203, 0]
click at [281, 313] on button "Release to Stop Speaking" at bounding box center [293, 322] width 117 height 22
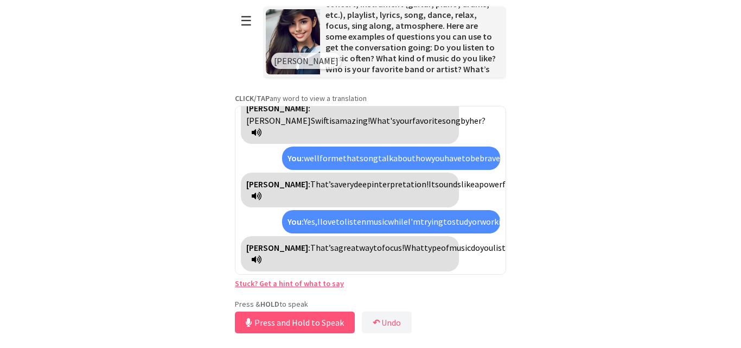
scroll to position [278, 0]
click at [281, 313] on button "Release to Stop Speaking" at bounding box center [293, 322] width 117 height 22
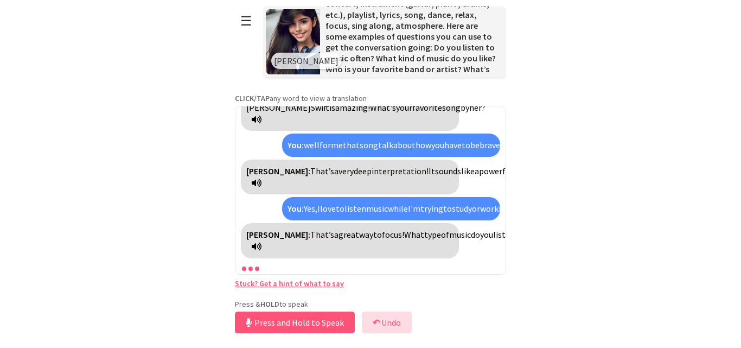
click at [390, 321] on button "↶ Undo" at bounding box center [387, 322] width 50 height 22
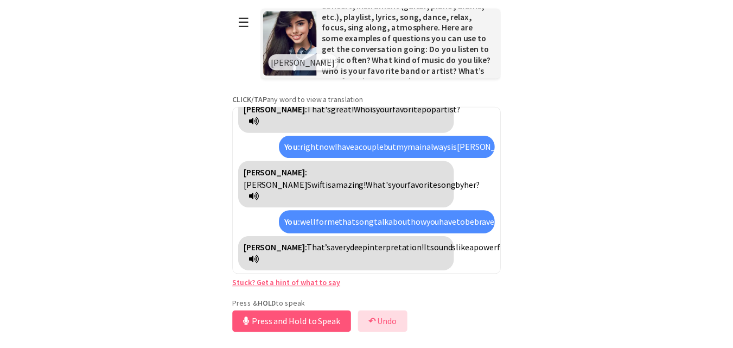
scroll to position [203, 0]
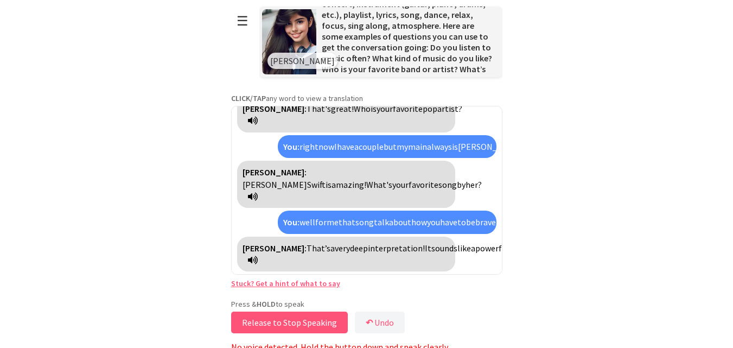
click at [314, 320] on button "Release to Stop Speaking" at bounding box center [289, 322] width 117 height 22
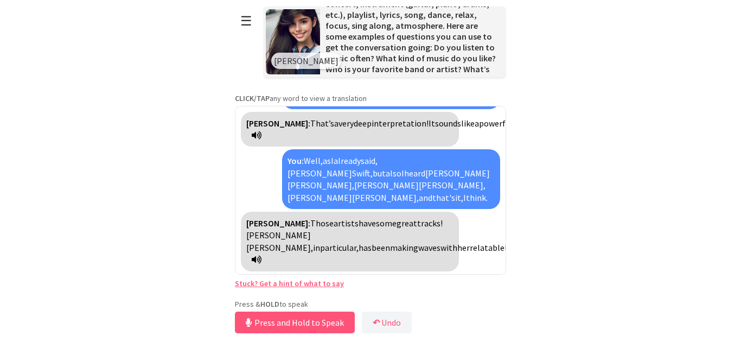
scroll to position [315, 0]
click at [283, 326] on button "Release to Stop Speaking" at bounding box center [293, 322] width 117 height 22
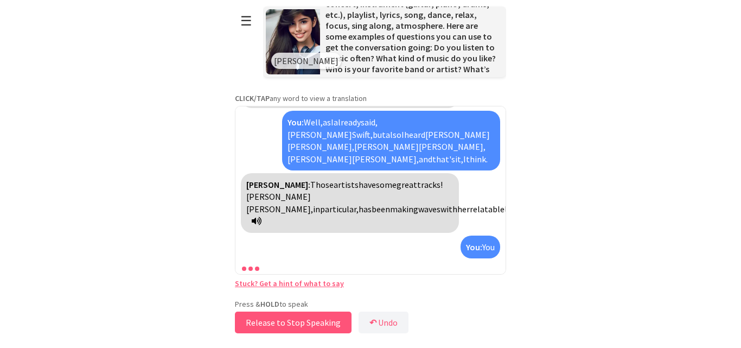
scroll to position [354, 0]
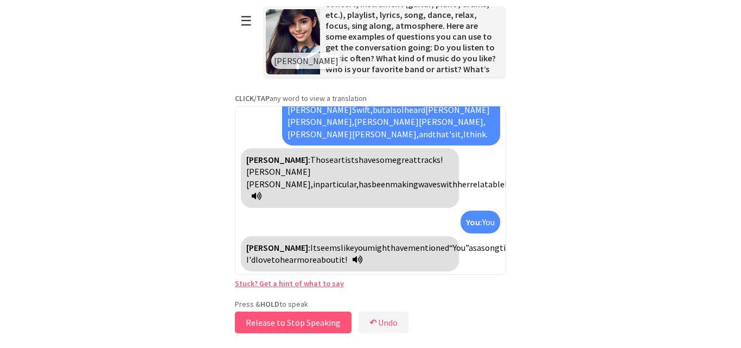
click at [283, 326] on button "Release to Stop Speaking" at bounding box center [293, 322] width 117 height 22
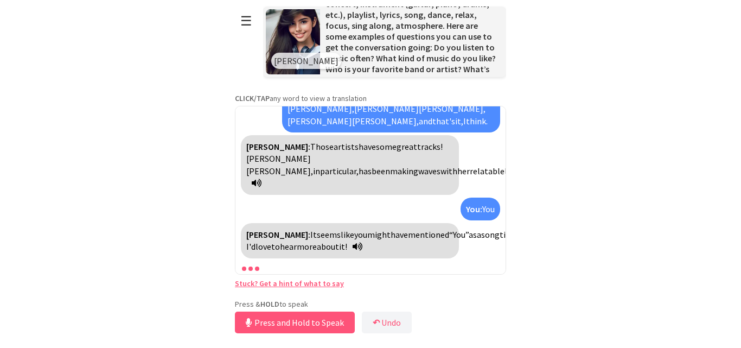
scroll to position [428, 0]
click at [369, 316] on button "↶ Undo" at bounding box center [387, 322] width 50 height 22
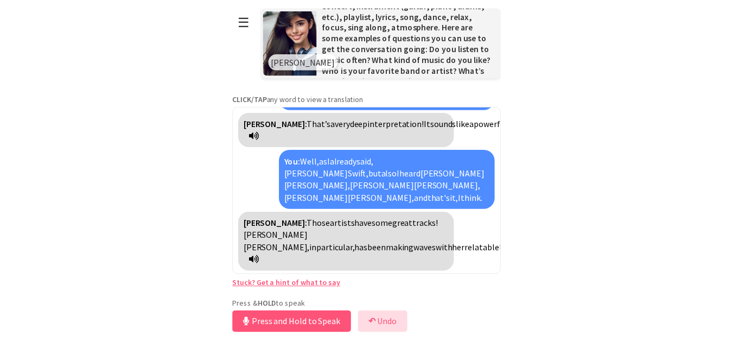
scroll to position [315, 0]
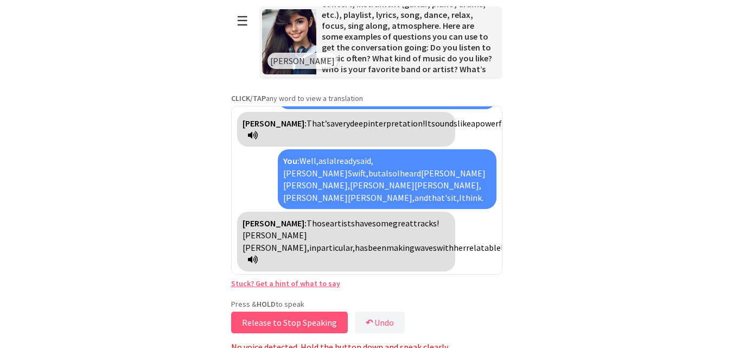
click at [316, 319] on button "Release to Stop Speaking" at bounding box center [289, 322] width 117 height 22
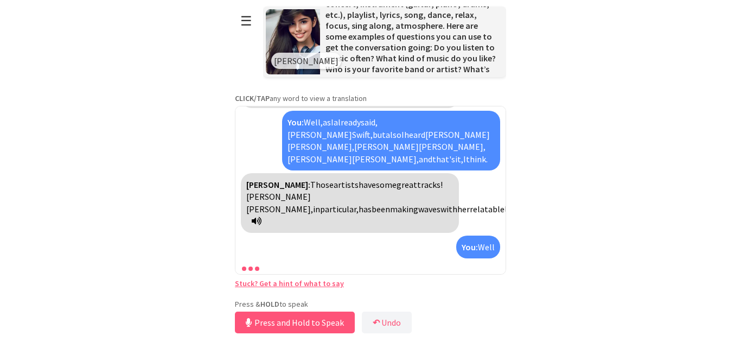
scroll to position [378, 0]
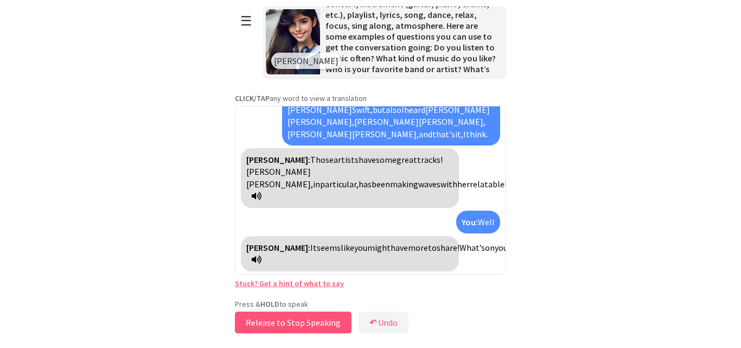
click at [287, 323] on button "Release to Stop Speaking" at bounding box center [293, 322] width 117 height 22
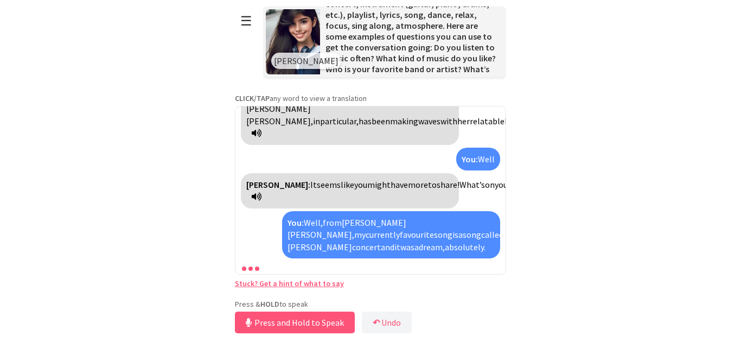
scroll to position [503, 0]
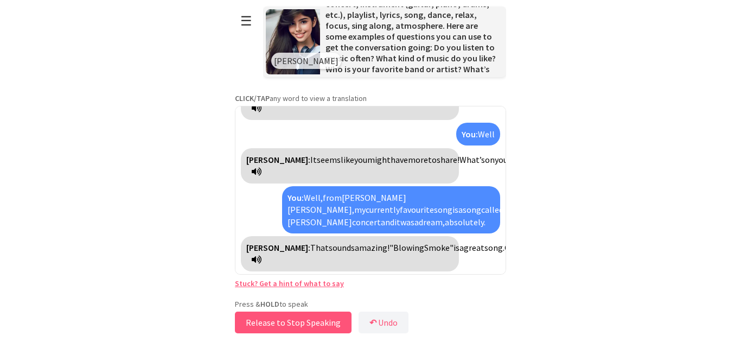
click at [287, 323] on button "Release to Stop Speaking" at bounding box center [293, 322] width 117 height 22
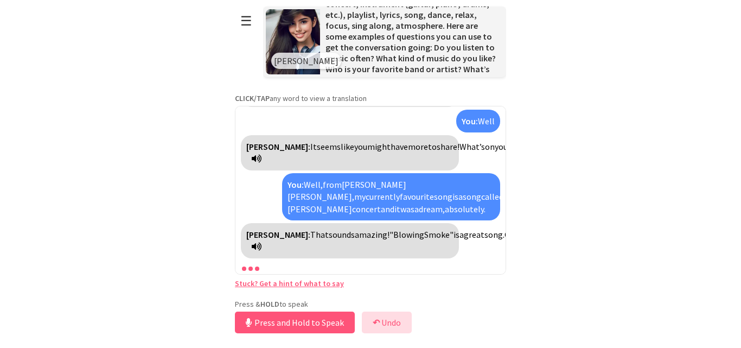
click at [371, 317] on button "↶ Undo" at bounding box center [387, 322] width 50 height 22
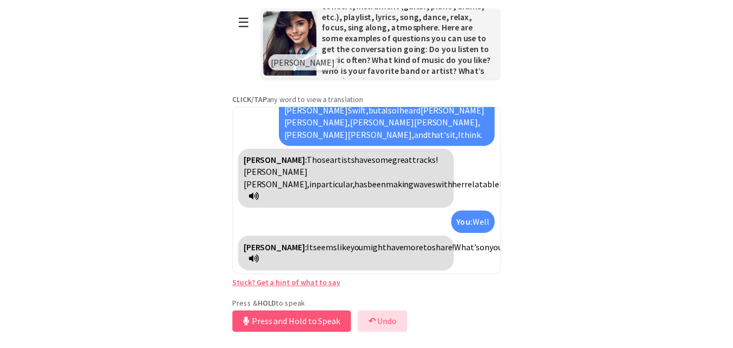
scroll to position [378, 0]
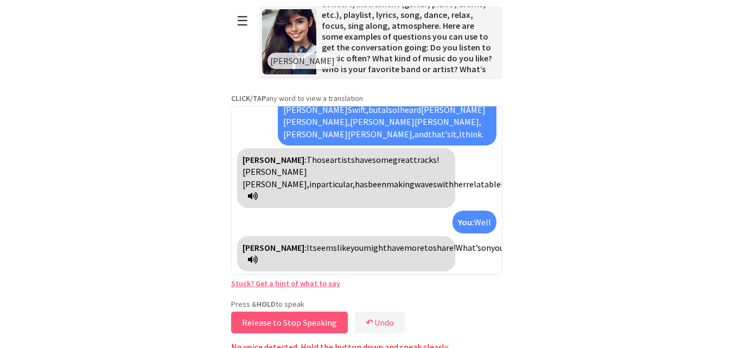
click at [303, 320] on button "Release to Stop Speaking" at bounding box center [289, 322] width 117 height 22
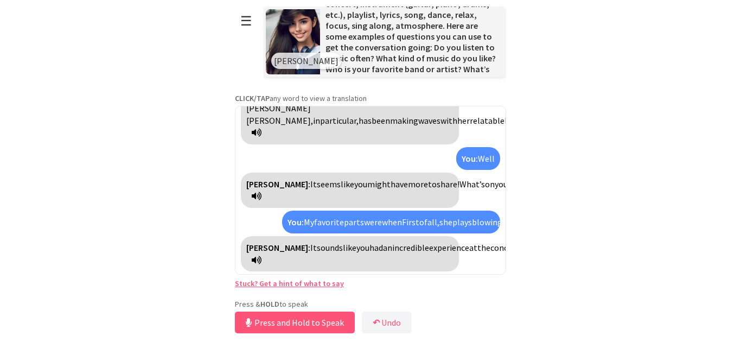
scroll to position [600, 0]
click at [303, 320] on button "Press and Hold to Speak" at bounding box center [295, 322] width 120 height 22
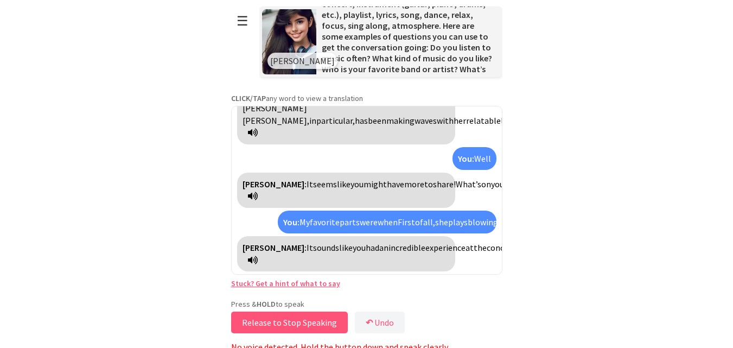
click at [303, 320] on button "Release to Stop Speaking" at bounding box center [289, 322] width 117 height 22
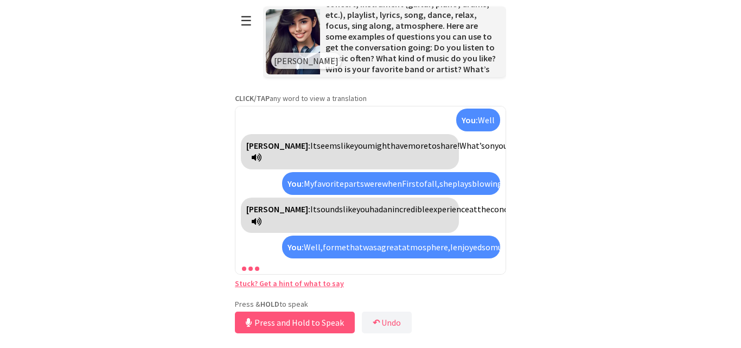
scroll to position [748, 0]
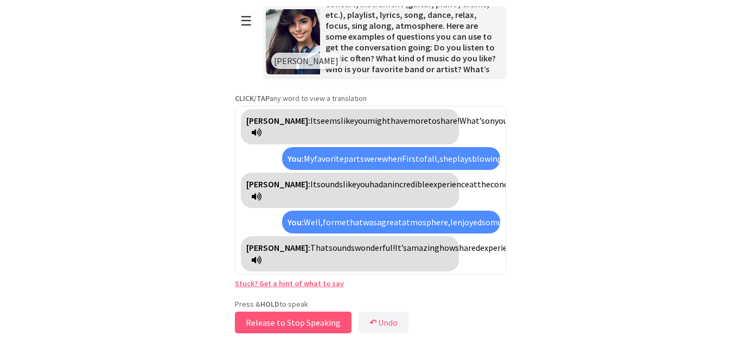
click at [303, 320] on button "Release to Stop Speaking" at bounding box center [293, 322] width 117 height 22
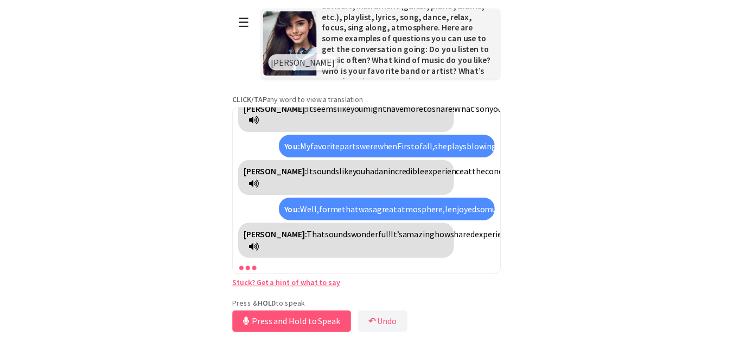
scroll to position [761, 0]
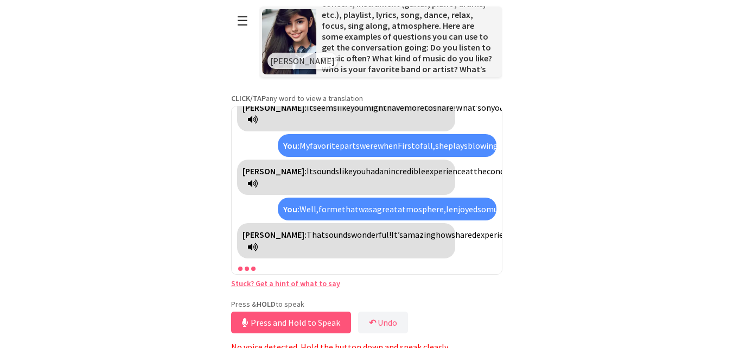
click at [483, 37] on span "Let's have a conversation about preferences in music and songs! Talk to your cl…" at bounding box center [408, 41] width 172 height 217
click at [242, 23] on button "☰" at bounding box center [242, 21] width 23 height 28
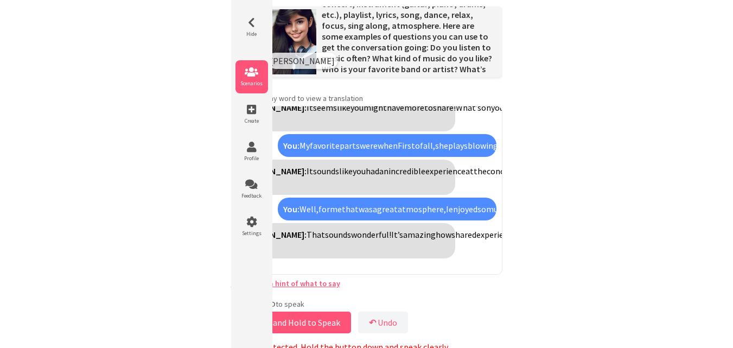
click at [255, 91] on li "Scenarios" at bounding box center [251, 76] width 33 height 33
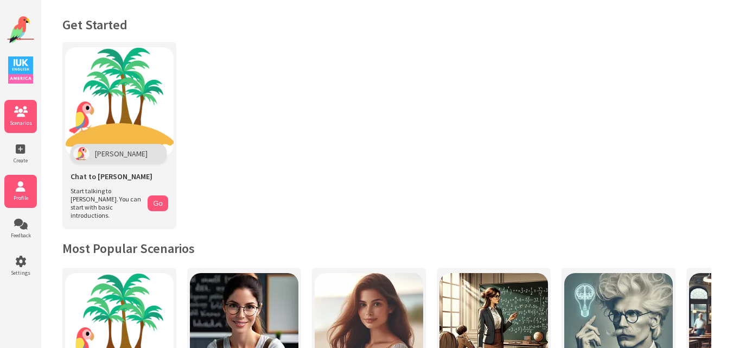
click at [18, 181] on icon at bounding box center [20, 186] width 33 height 11
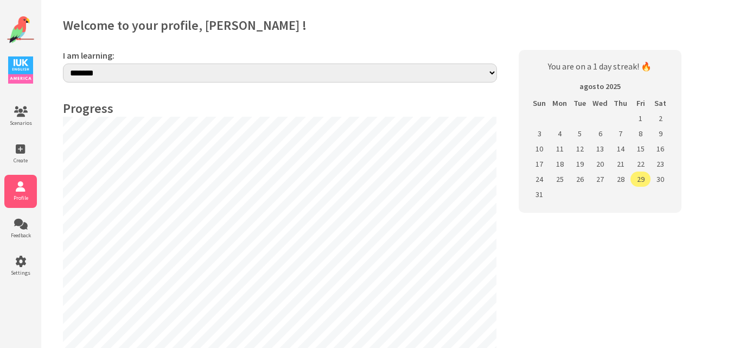
select select "**"
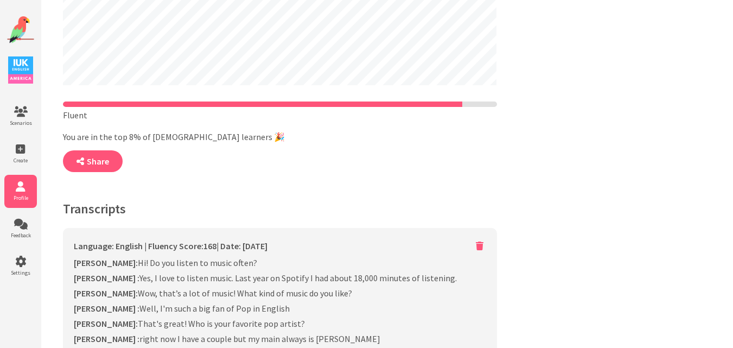
scroll to position [328, 0]
